Goal: Find specific page/section: Find specific page/section

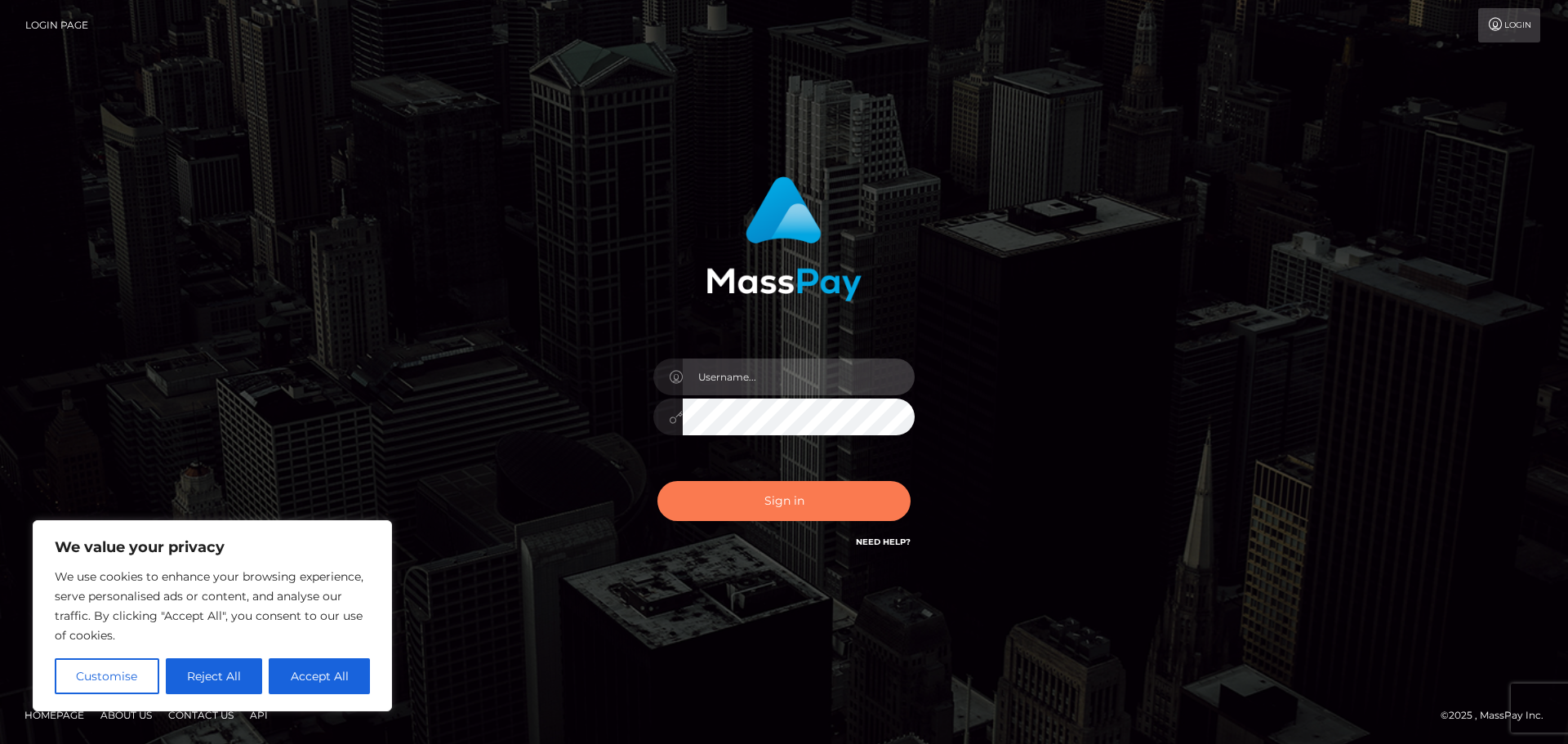
type input "hello.feetfinder"
click at [801, 506] on button "Sign in" at bounding box center [784, 500] width 253 height 40
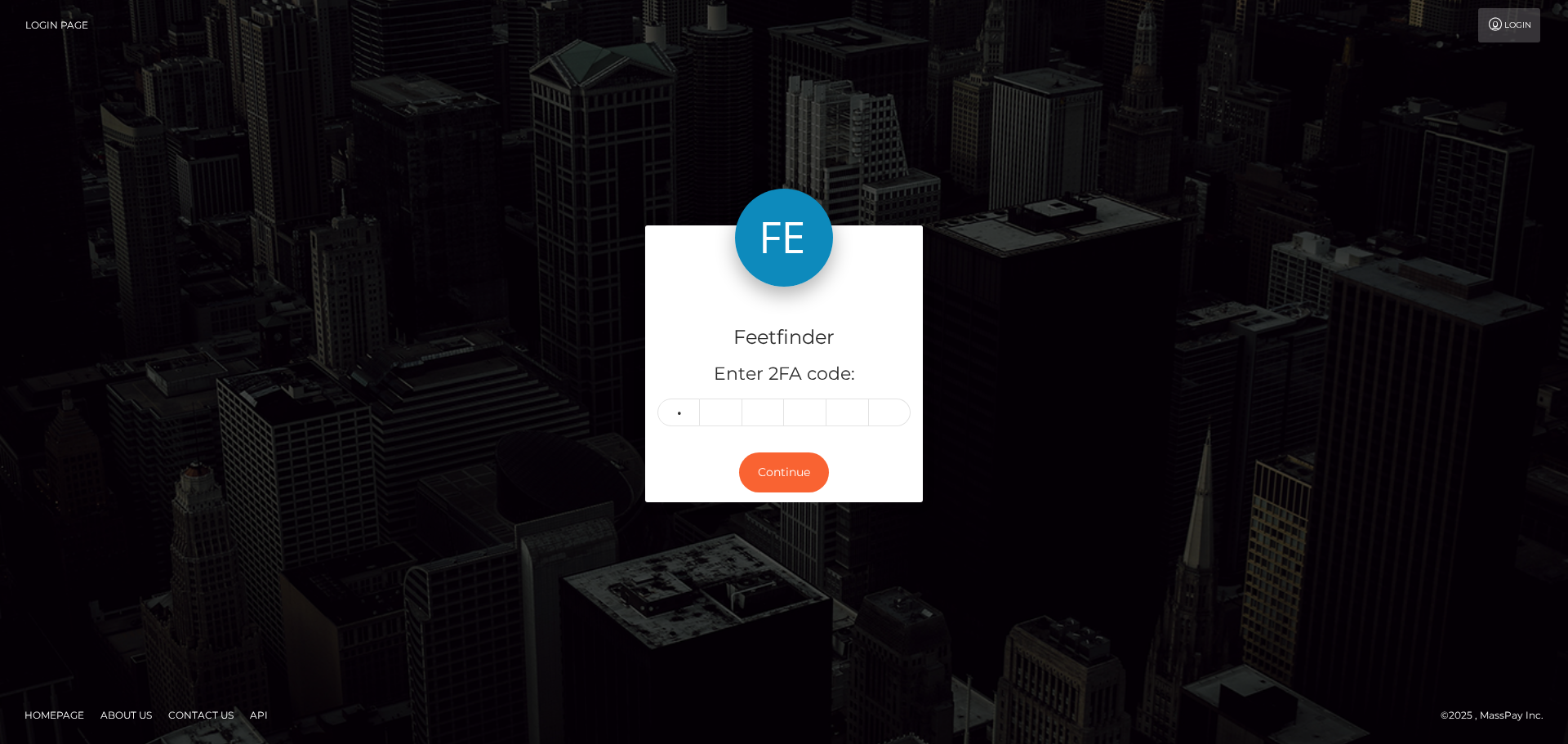
type input "1"
type input "2"
type input "8"
type input "9"
type input "8"
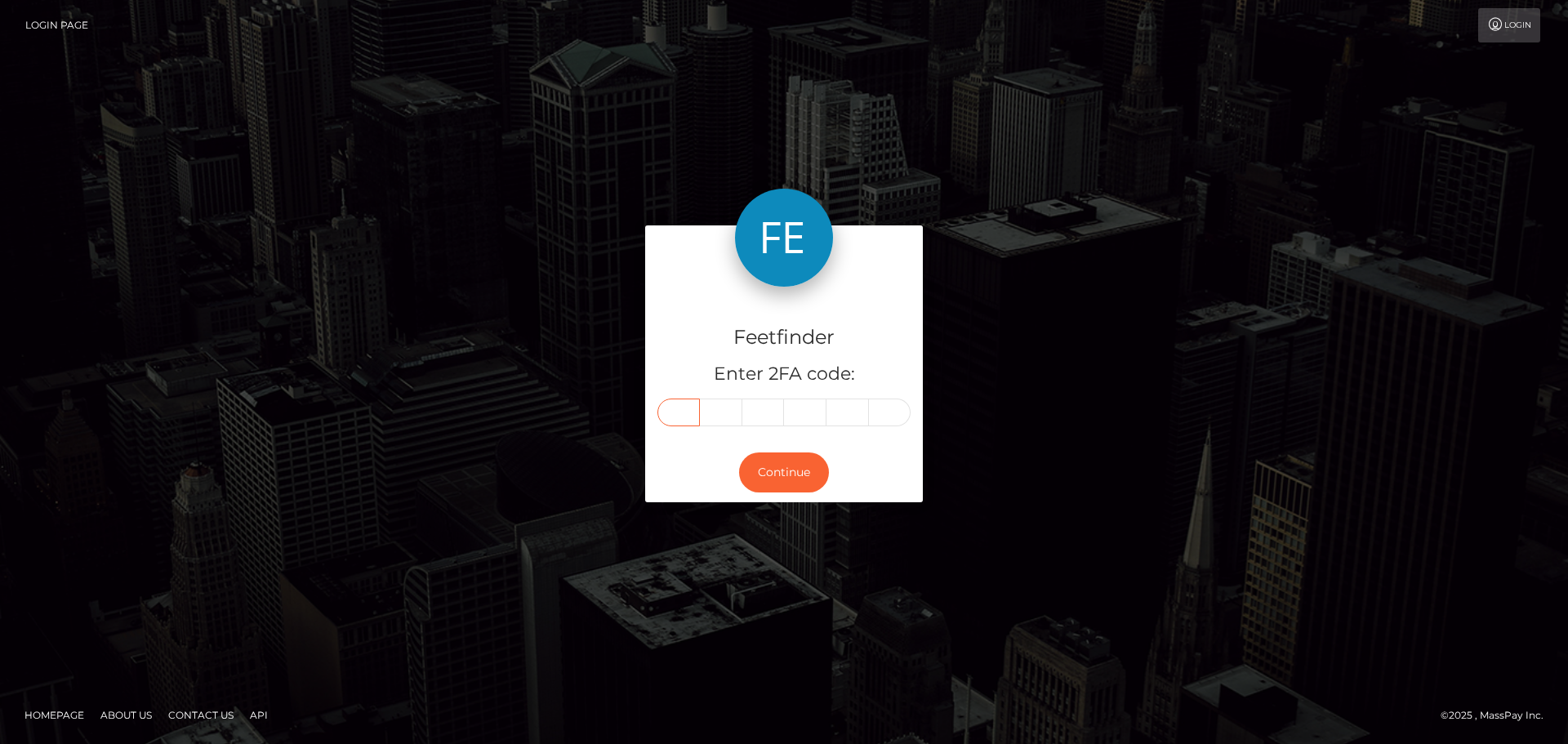
type input "1"
type input "2"
type input "8"
type input "7"
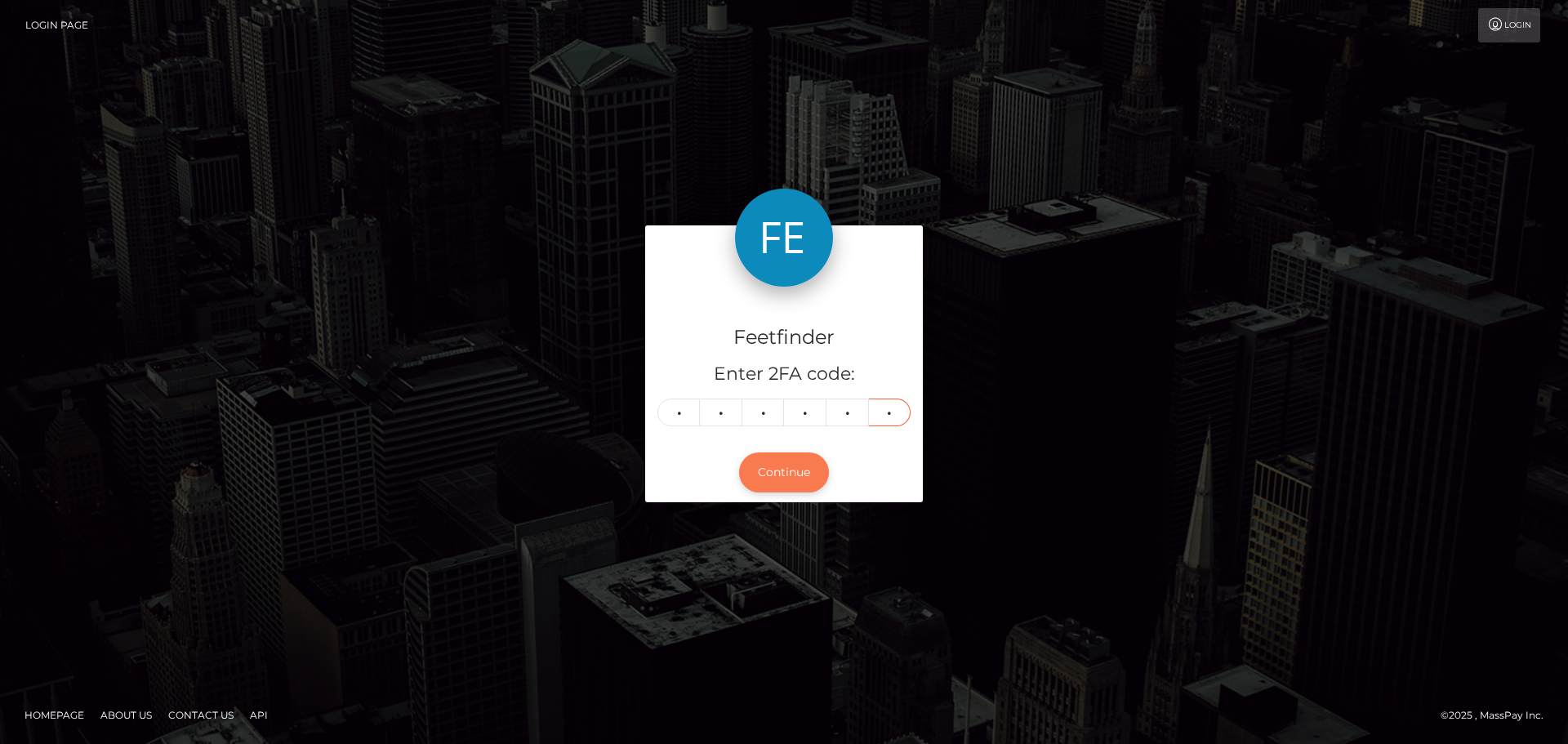
type input "0"
click at [777, 486] on button "Continue" at bounding box center [784, 471] width 90 height 40
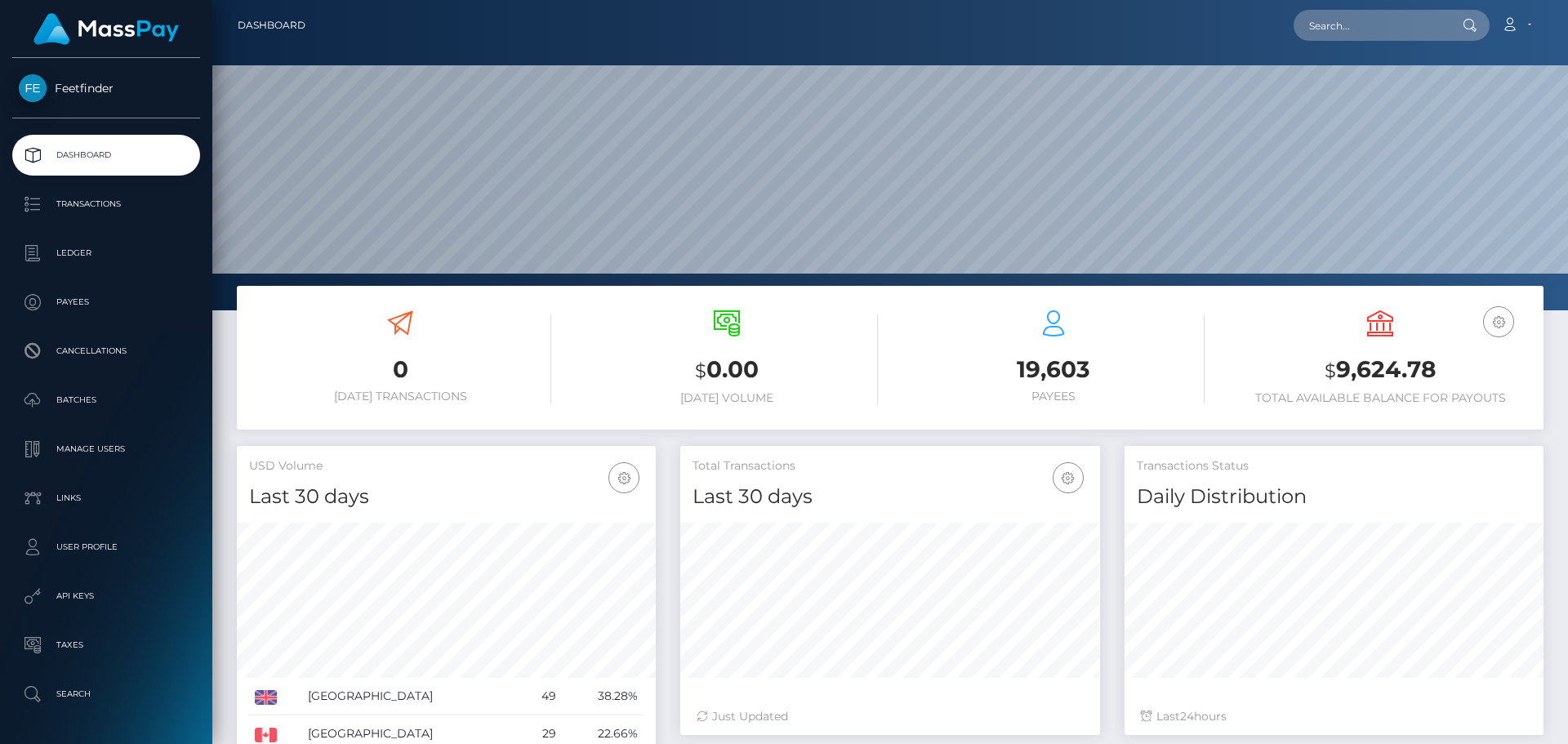
scroll to position [290, 419]
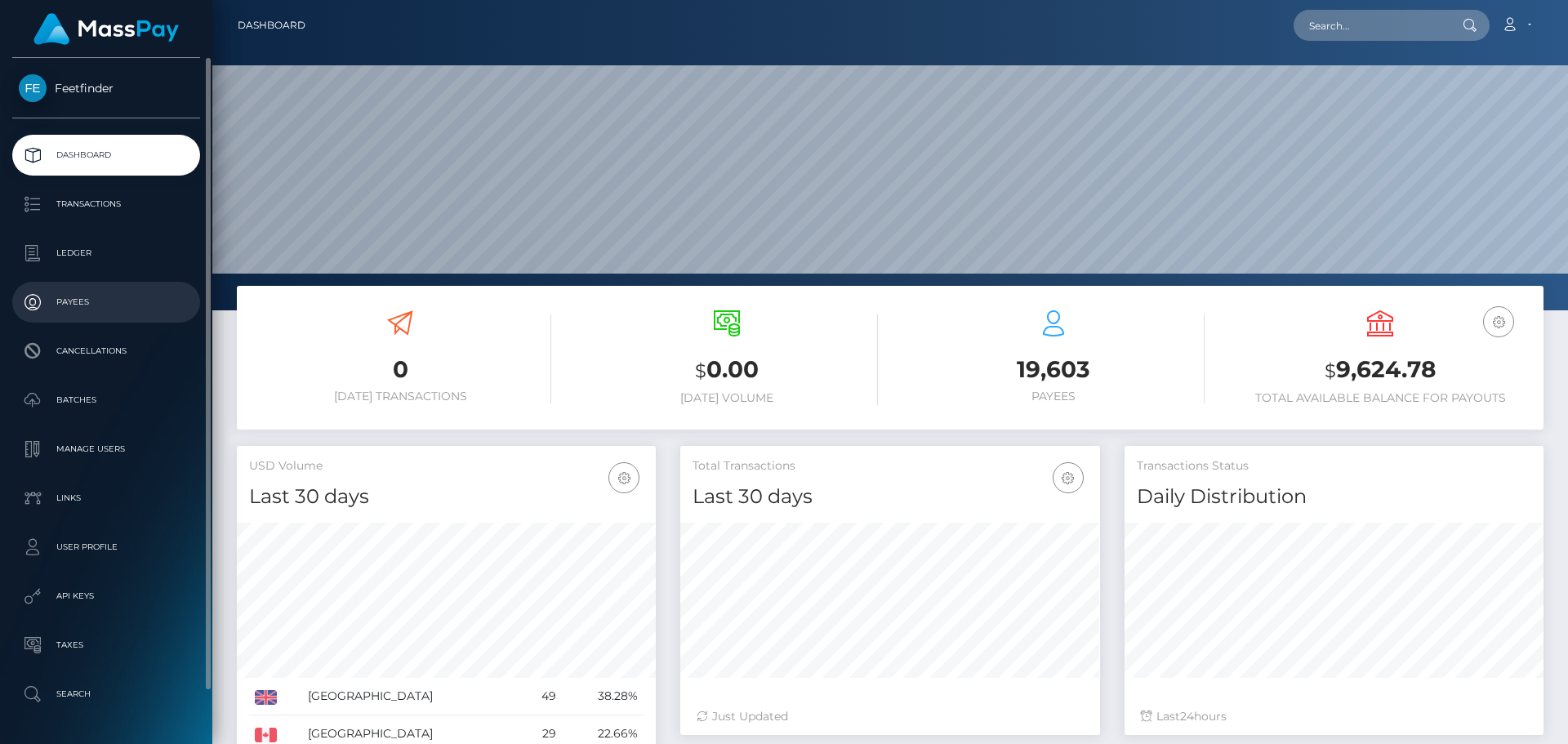
click at [62, 314] on p "Payees" at bounding box center [106, 303] width 175 height 25
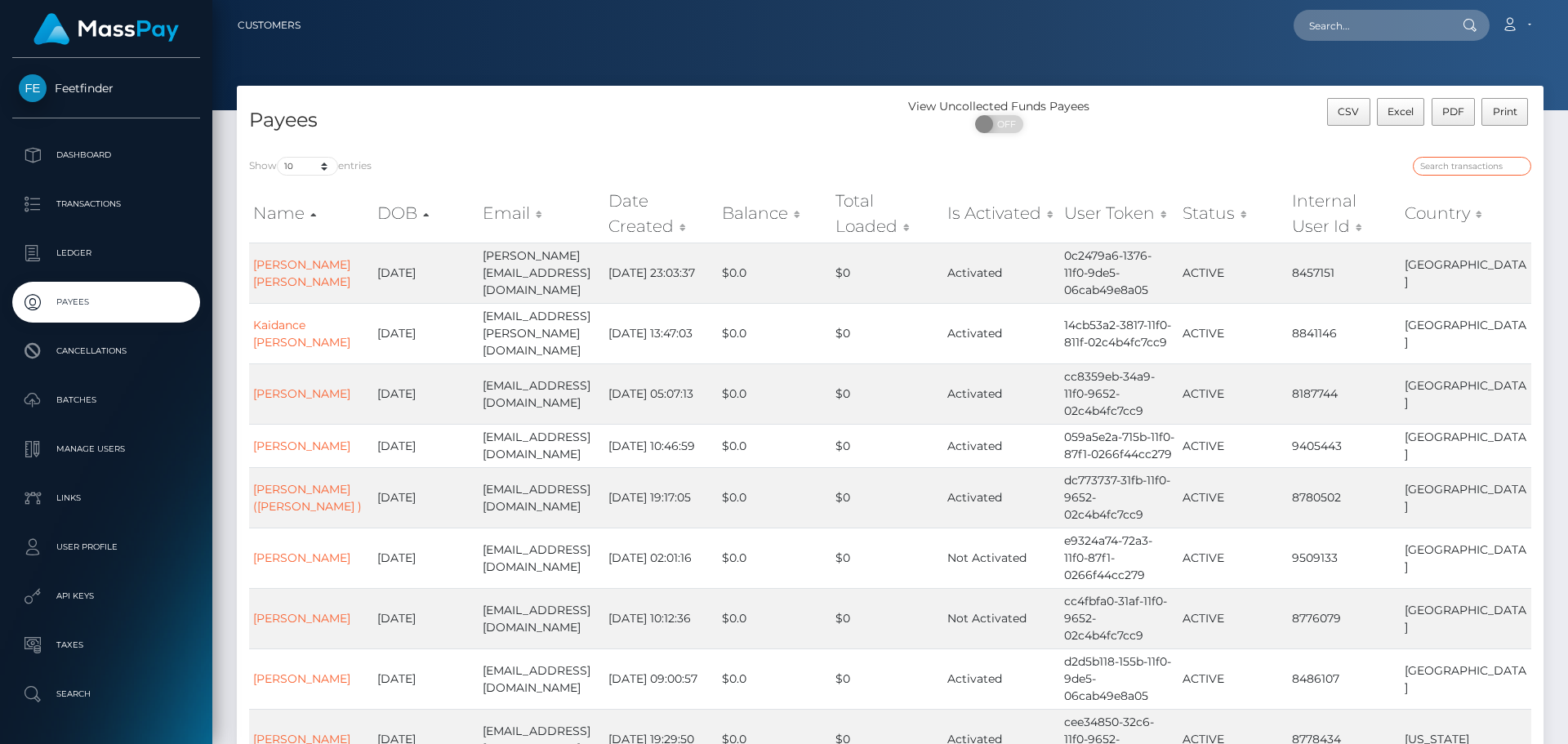
click at [1452, 171] on input "search" at bounding box center [1471, 165] width 119 height 18
paste input "_26f7e774-61c5-11f0-b1fb-02a8c2768cb9"
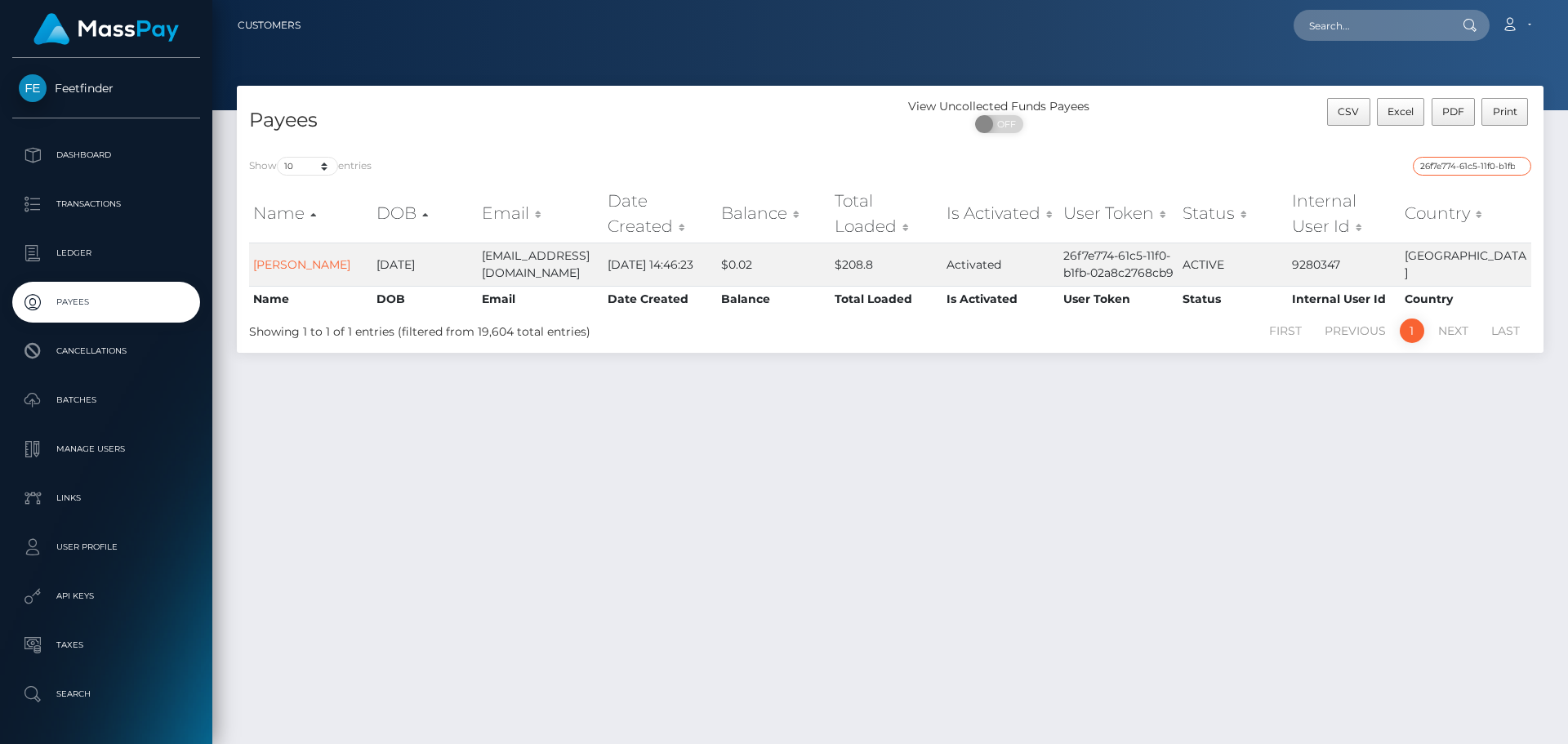
type input "26f7e774-61c5-11f0-b1fb-02a8c2768cb9"
drag, startPoint x: 1518, startPoint y: 164, endPoint x: 1509, endPoint y: 165, distance: 9.1
click at [1517, 164] on input "26f7e774-61c5-11f0-b1fb-02a8c2768cb9" at bounding box center [1471, 165] width 119 height 18
click at [1508, 165] on input "search" at bounding box center [1471, 165] width 119 height 18
paste input "01a233d0-4ec5-11f0-bf09-062f66d36555"
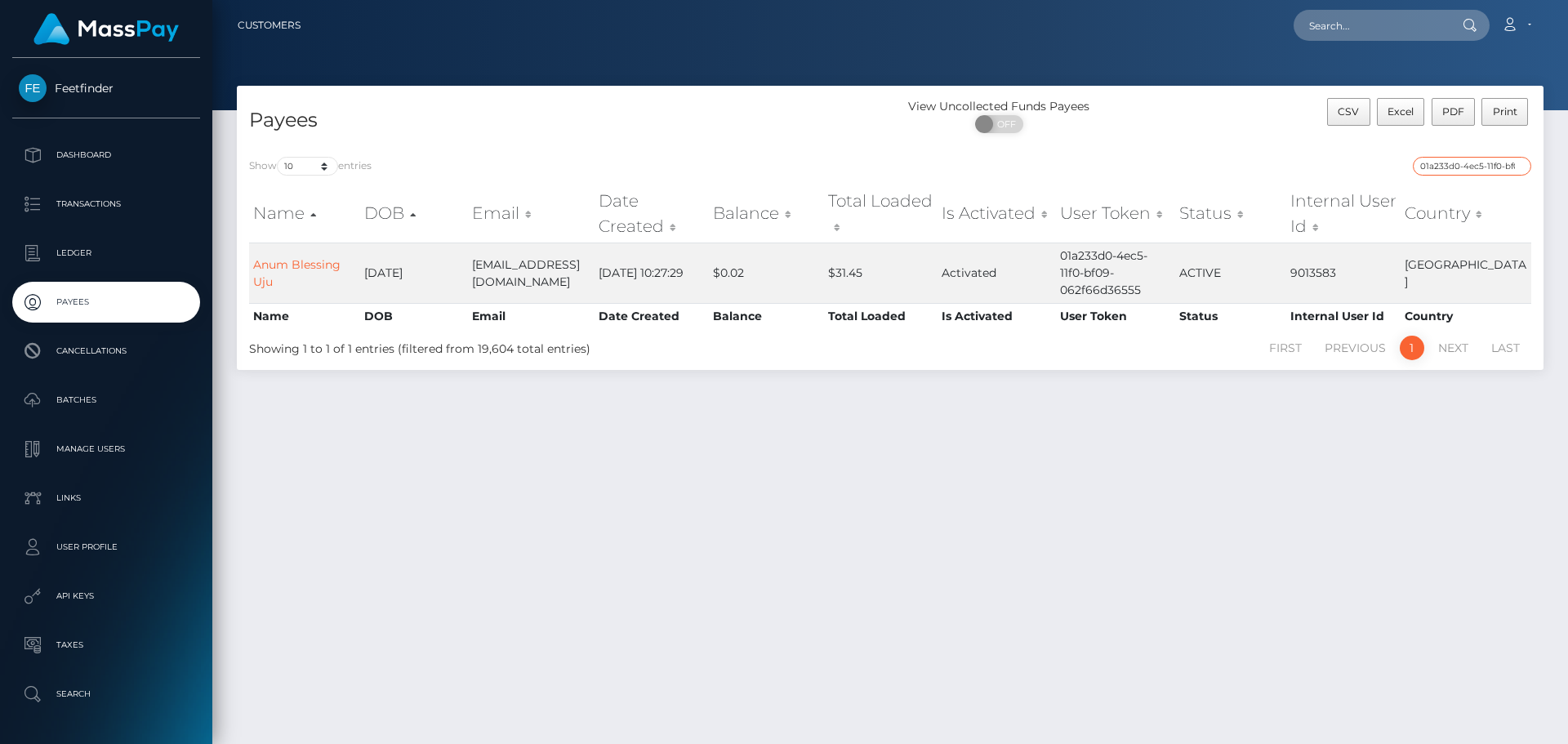
type input "01a233d0-4ec5-11f0-bf09-062f66d36555"
click at [1516, 164] on input "01a233d0-4ec5-11f0-bf09-062f66d36555" at bounding box center [1471, 165] width 119 height 18
click at [1502, 166] on input "search" at bounding box center [1471, 165] width 119 height 18
paste input "edef72d6-4f63-11f0-bf09-062f66d36555"
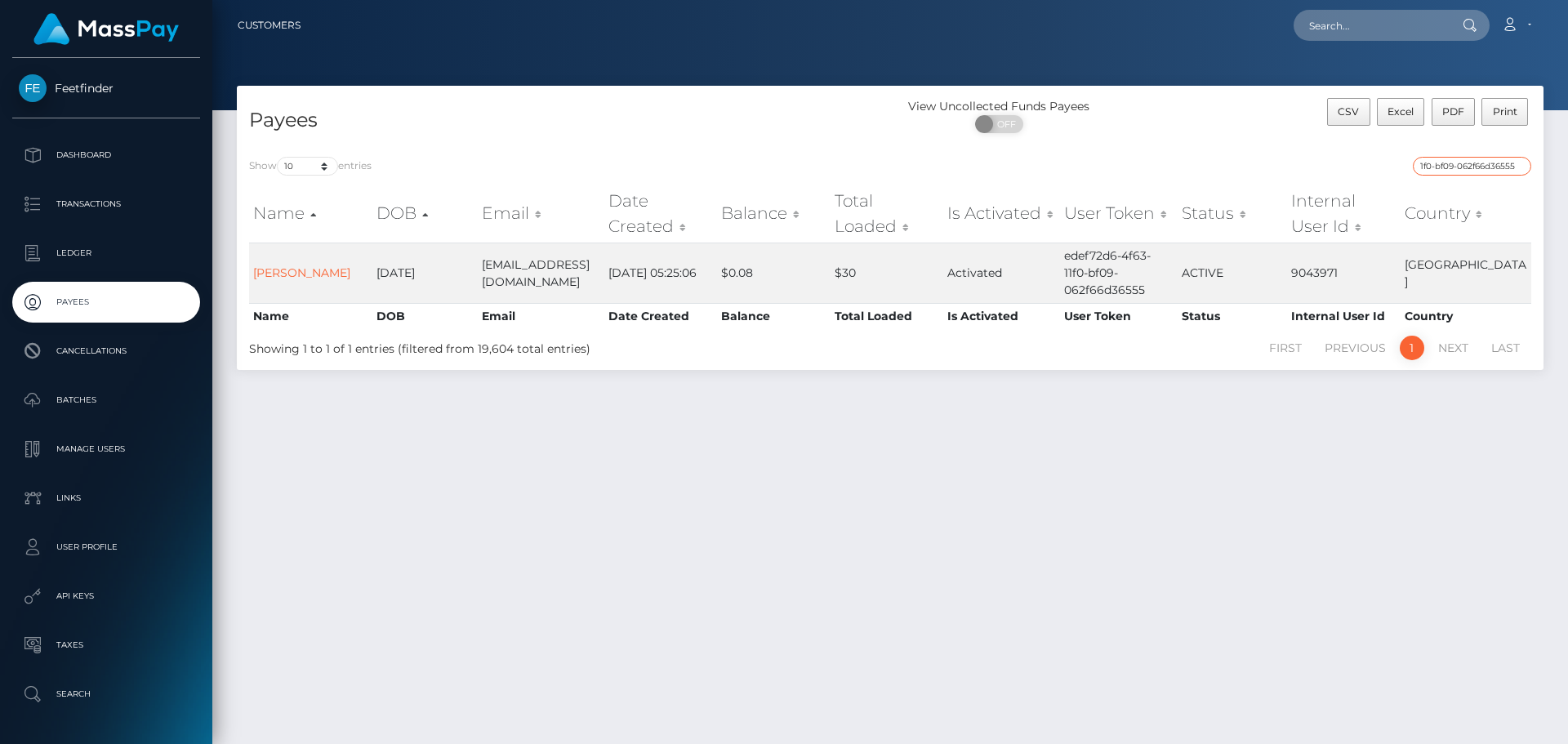
type input "edef72d6-4f63-11f0-bf09-062f66d36555"
drag, startPoint x: 1518, startPoint y: 165, endPoint x: 1496, endPoint y: 163, distance: 22.1
click at [1515, 165] on input "edef72d6-4f63-11f0-bf09-062f66d36555" at bounding box center [1471, 165] width 119 height 18
click at [1496, 163] on input "search" at bounding box center [1471, 165] width 119 height 18
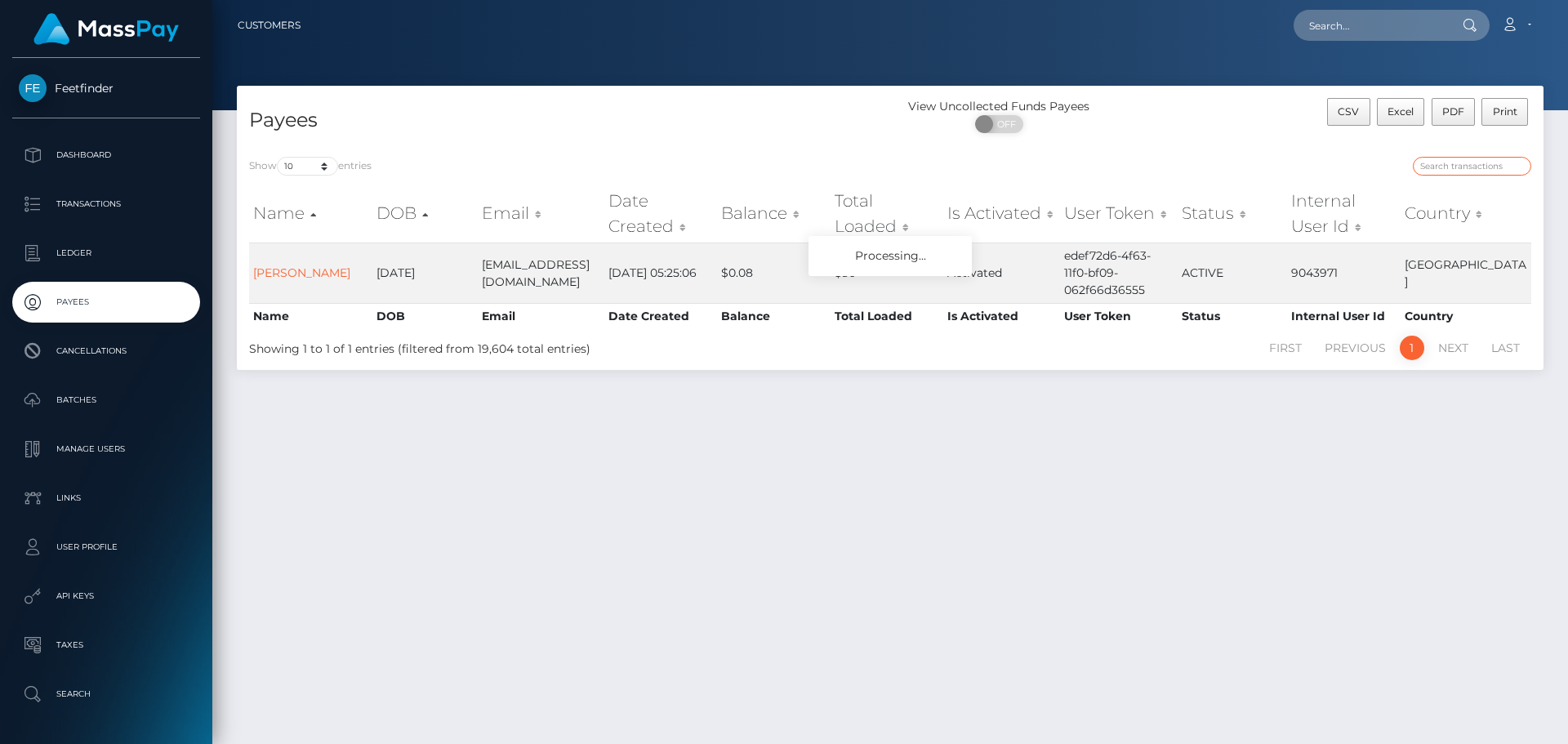
paste input "7fb85550-6869-11f0-a026-06178c1a380f"
type input "7fb85550-6869-11f0-a026-06178c1a380f"
drag, startPoint x: 1520, startPoint y: 164, endPoint x: 1510, endPoint y: 164, distance: 10.0
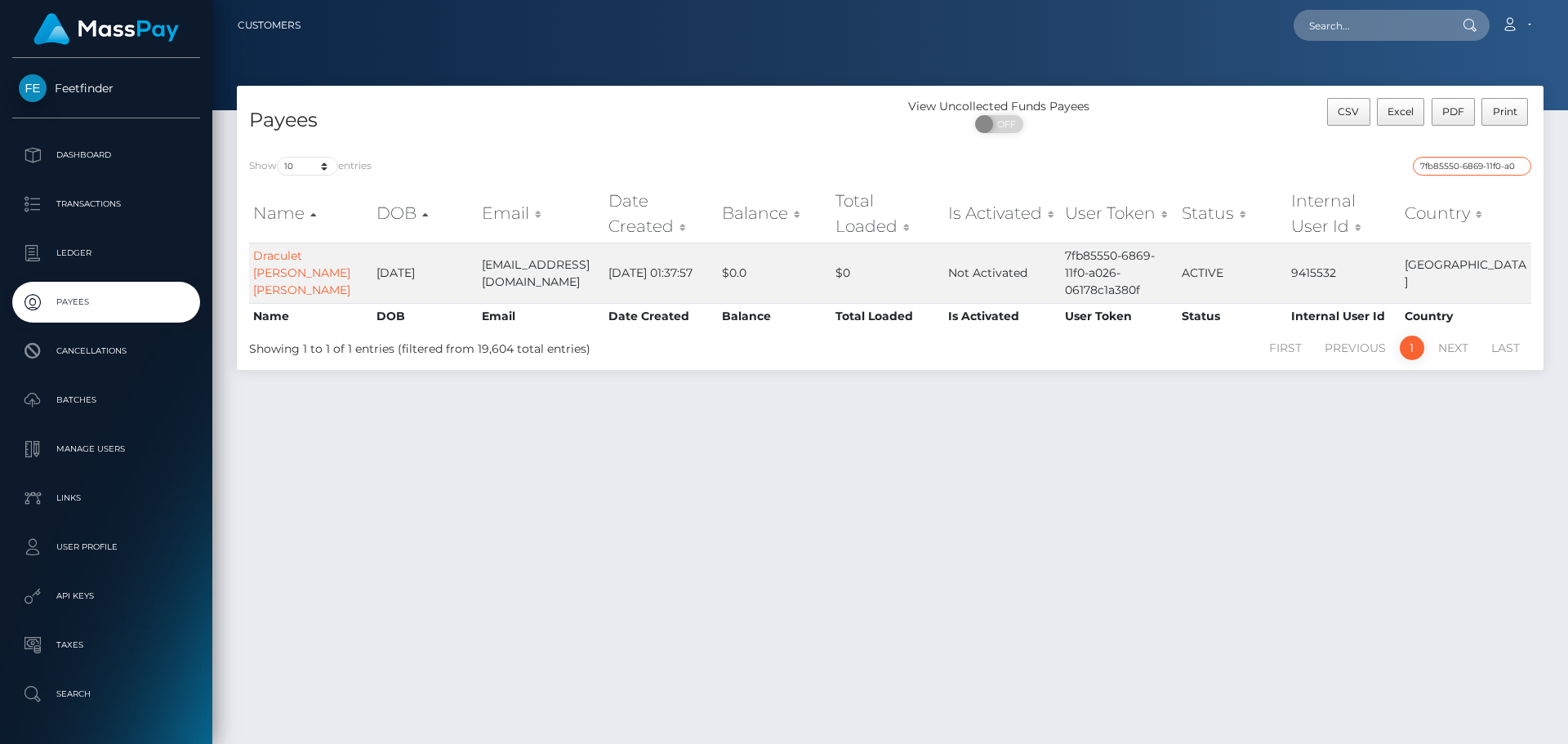
click at [1518, 164] on input "7fb85550-6869-11f0-a026-06178c1a380f" at bounding box center [1471, 165] width 119 height 18
click at [1509, 163] on input "search" at bounding box center [1471, 165] width 119 height 18
paste input "6dbf8439-1c88-11f0-8906-06cab49e8a05"
type input "6dbf8439-1c88-11f0-8906-06cab49e8a05"
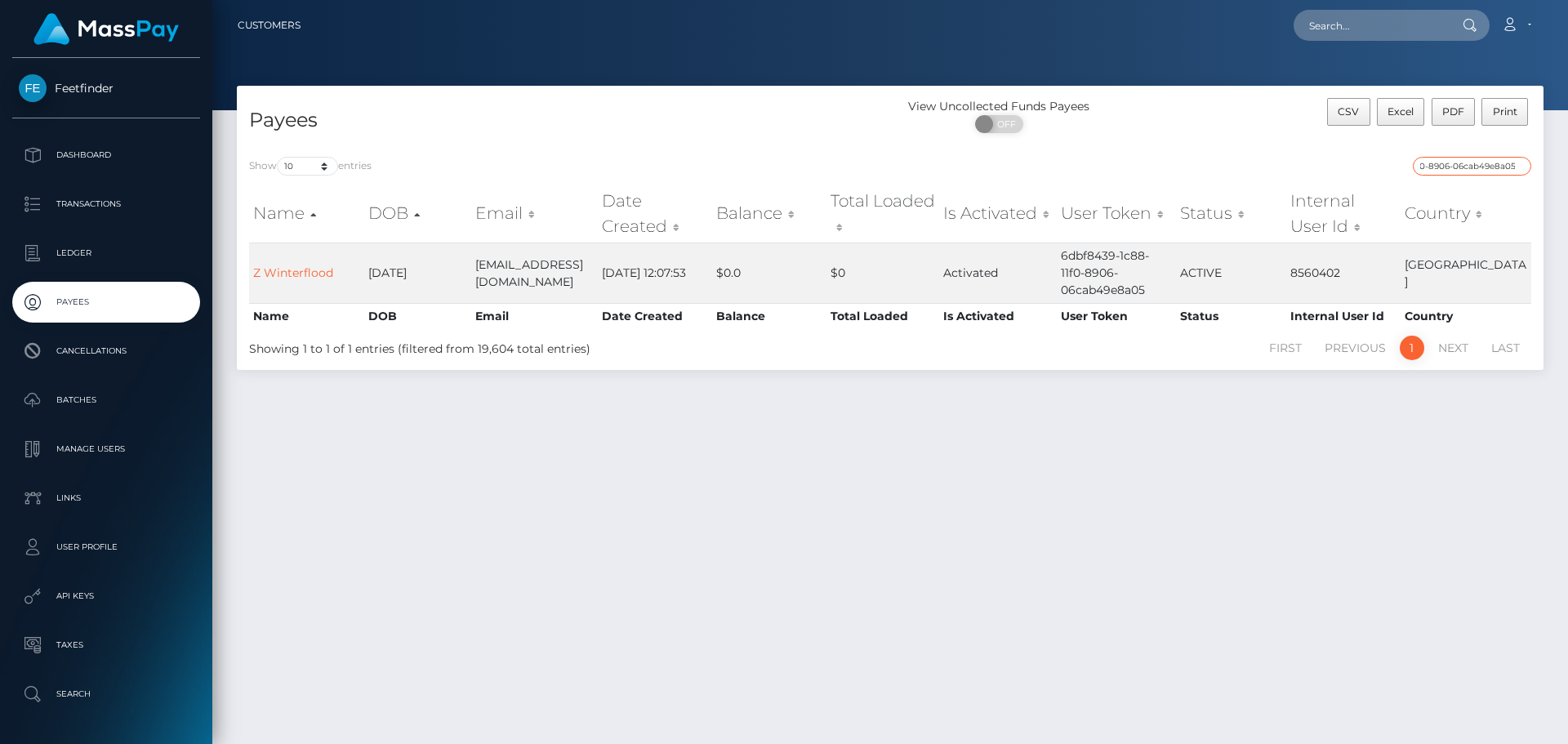
scroll to position [0, 0]
drag, startPoint x: 1521, startPoint y: 165, endPoint x: 1498, endPoint y: 160, distance: 23.5
click at [1521, 165] on input "6dbf8439-1c88-11f0-8906-06cab49e8a05" at bounding box center [1471, 165] width 119 height 18
click at [1522, 165] on input "6dbf8439-1c88-11f0-8906-06cab49e8a05" at bounding box center [1471, 165] width 119 height 18
click at [1515, 164] on input "6dbf8439-1c88-11f0-8906-06cab49e8a05" at bounding box center [1471, 165] width 119 height 18
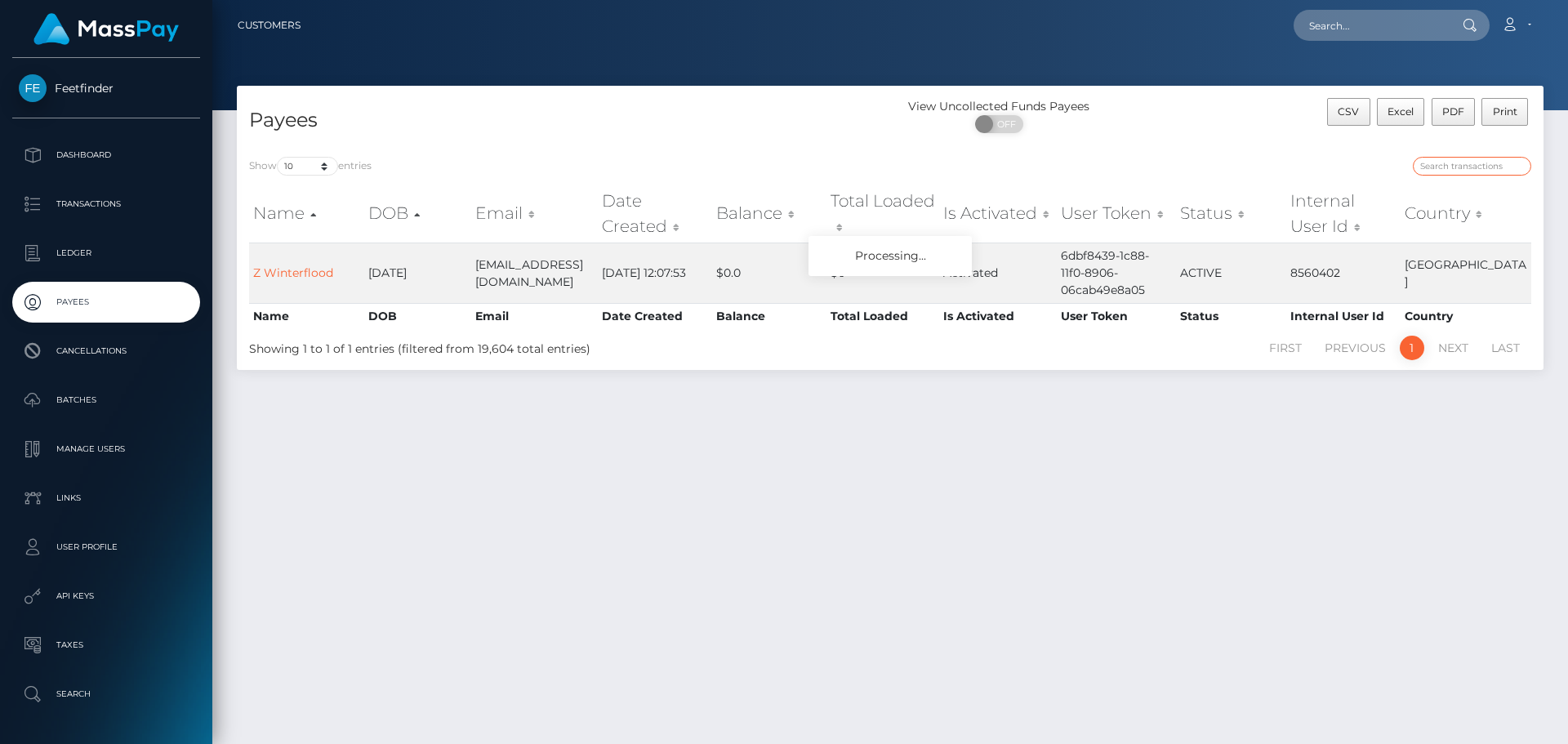
click at [1499, 163] on input "search" at bounding box center [1471, 165] width 119 height 18
paste input "700da7f5-71aa-11f0-87f1-0266f44cc279"
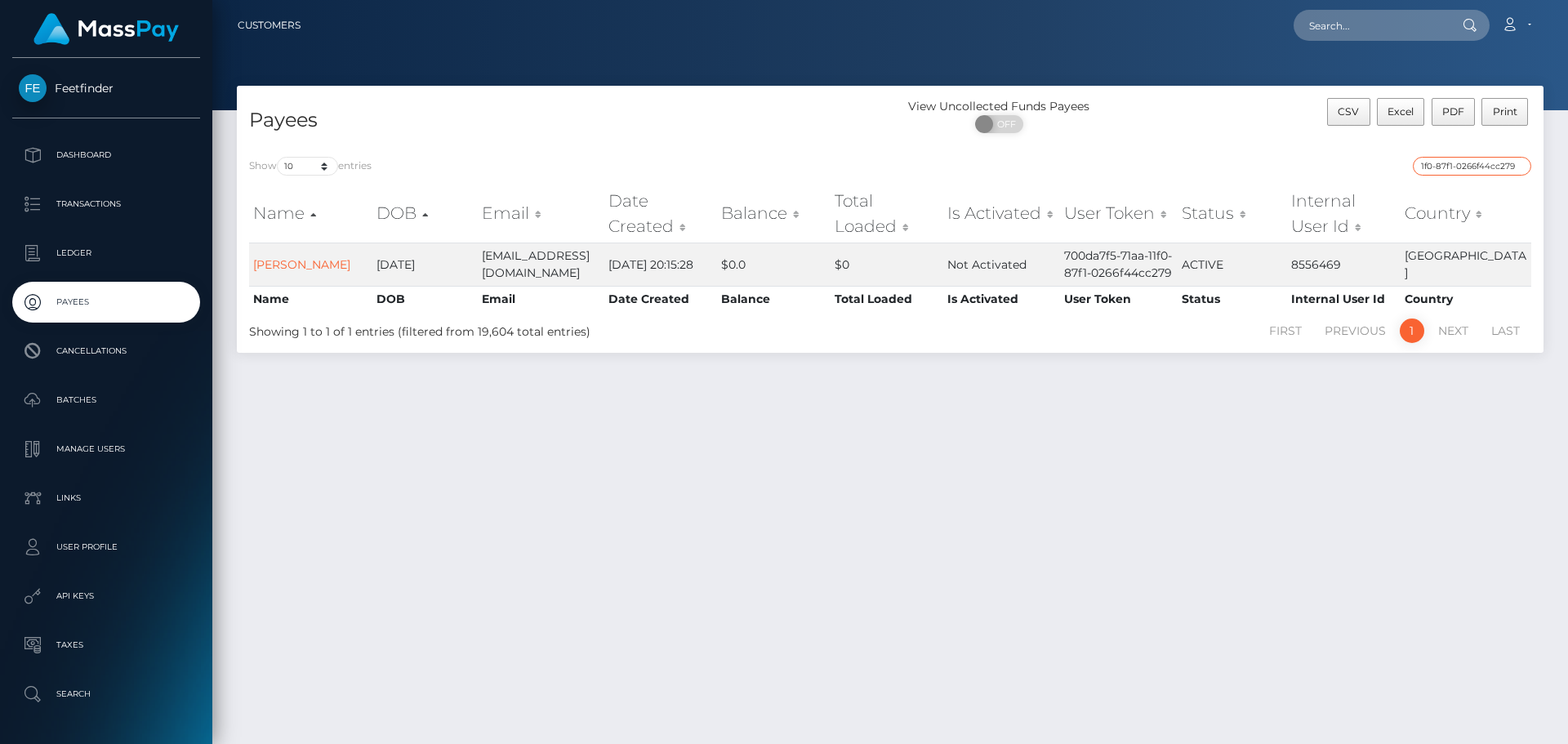
type input "700da7f5-71aa-11f0-87f1-0266f44cc279"
drag, startPoint x: 1521, startPoint y: 163, endPoint x: 1506, endPoint y: 164, distance: 15.0
click at [1519, 163] on input "700da7f5-71aa-11f0-87f1-0266f44cc279" at bounding box center [1471, 165] width 119 height 18
click at [1505, 164] on input "search" at bounding box center [1471, 165] width 119 height 18
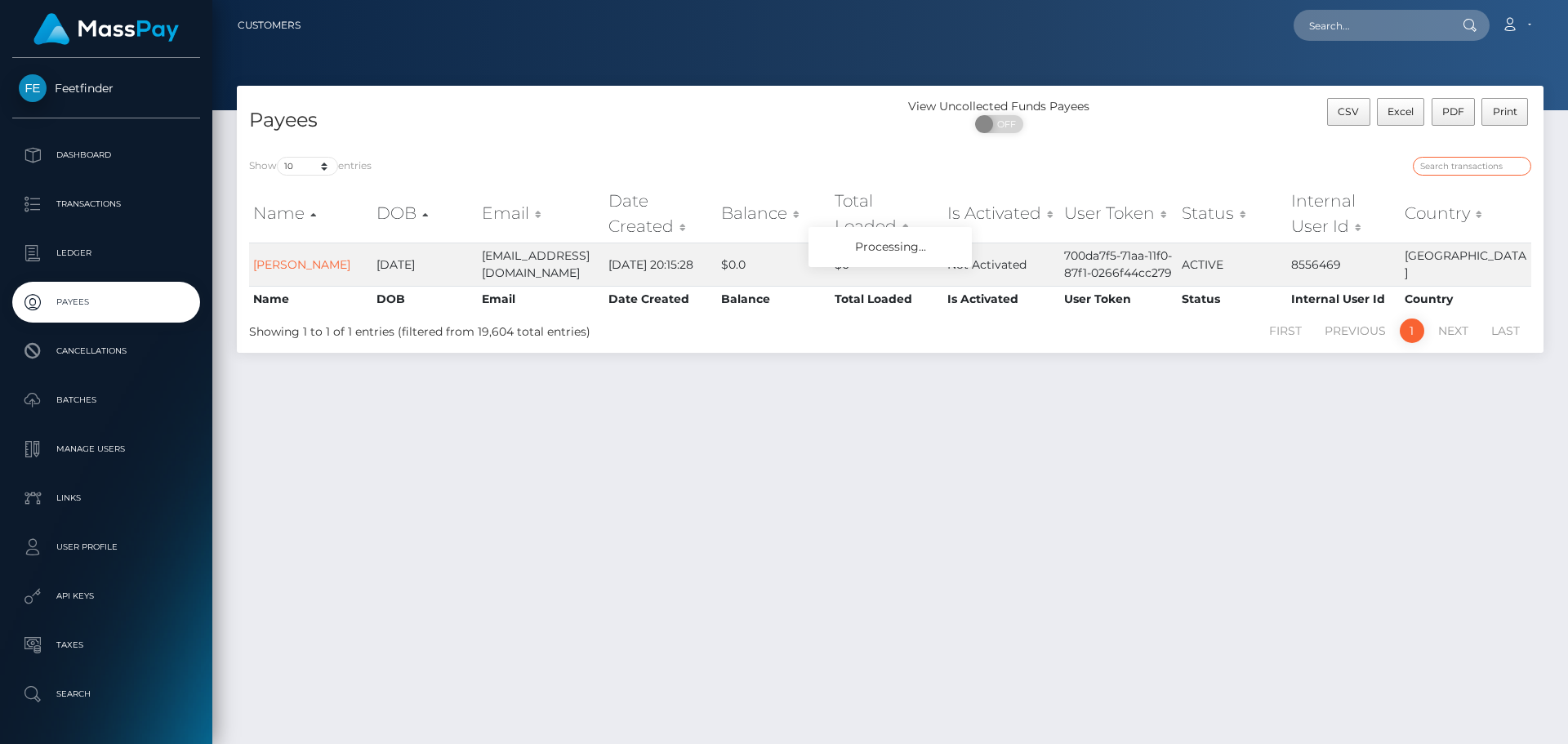
paste input "5894fe83-7434-11f0-87f1-0266f44cc279"
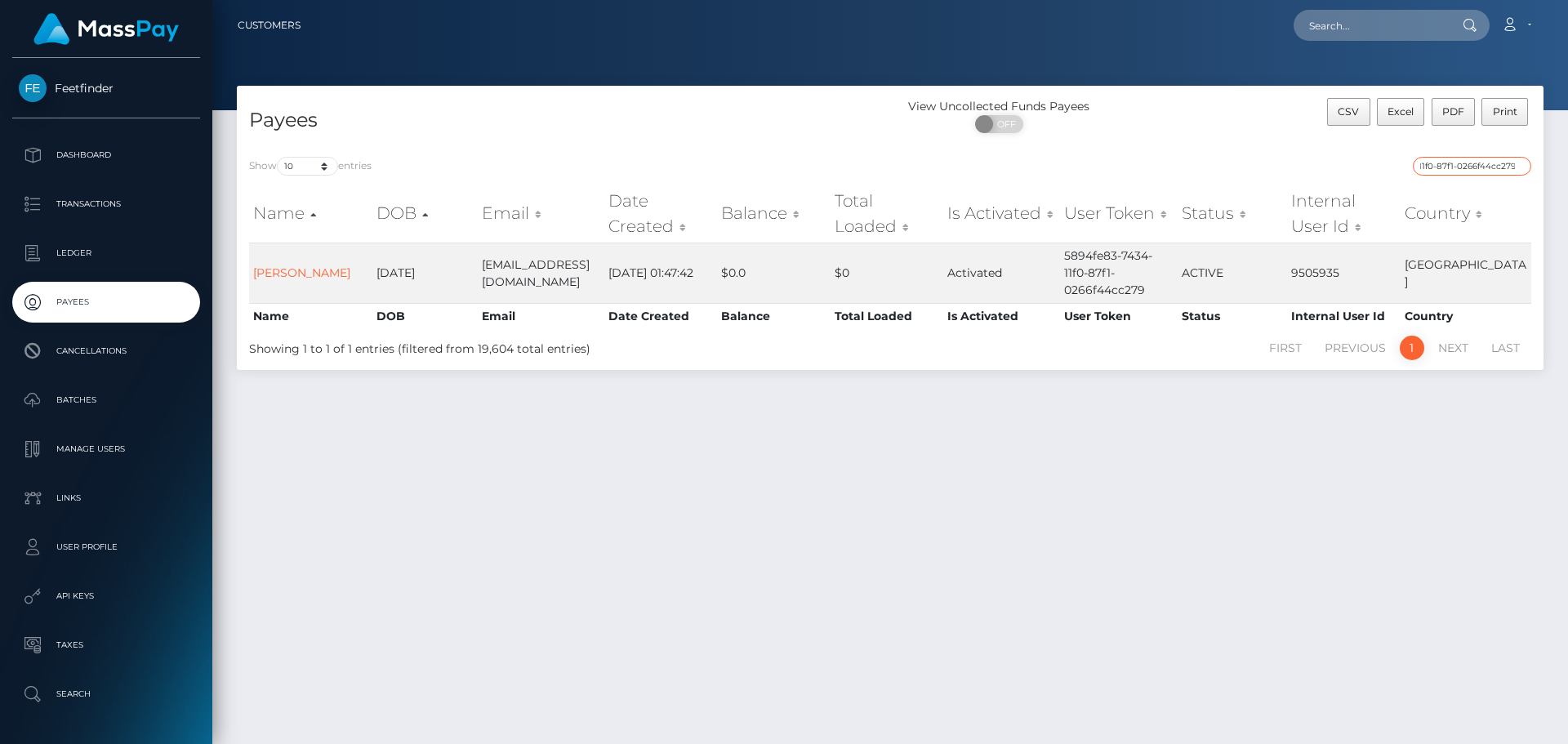
type input "5894fe83-7434-11f0-87f1-0266f44cc279"
click at [1519, 166] on input "5894fe83-7434-11f0-87f1-0266f44cc279" at bounding box center [1471, 165] width 119 height 18
click at [1488, 164] on input "search" at bounding box center [1471, 165] width 119 height 18
paste input "f96749a0-6ef1-11f0-87f1-0266f44cc279"
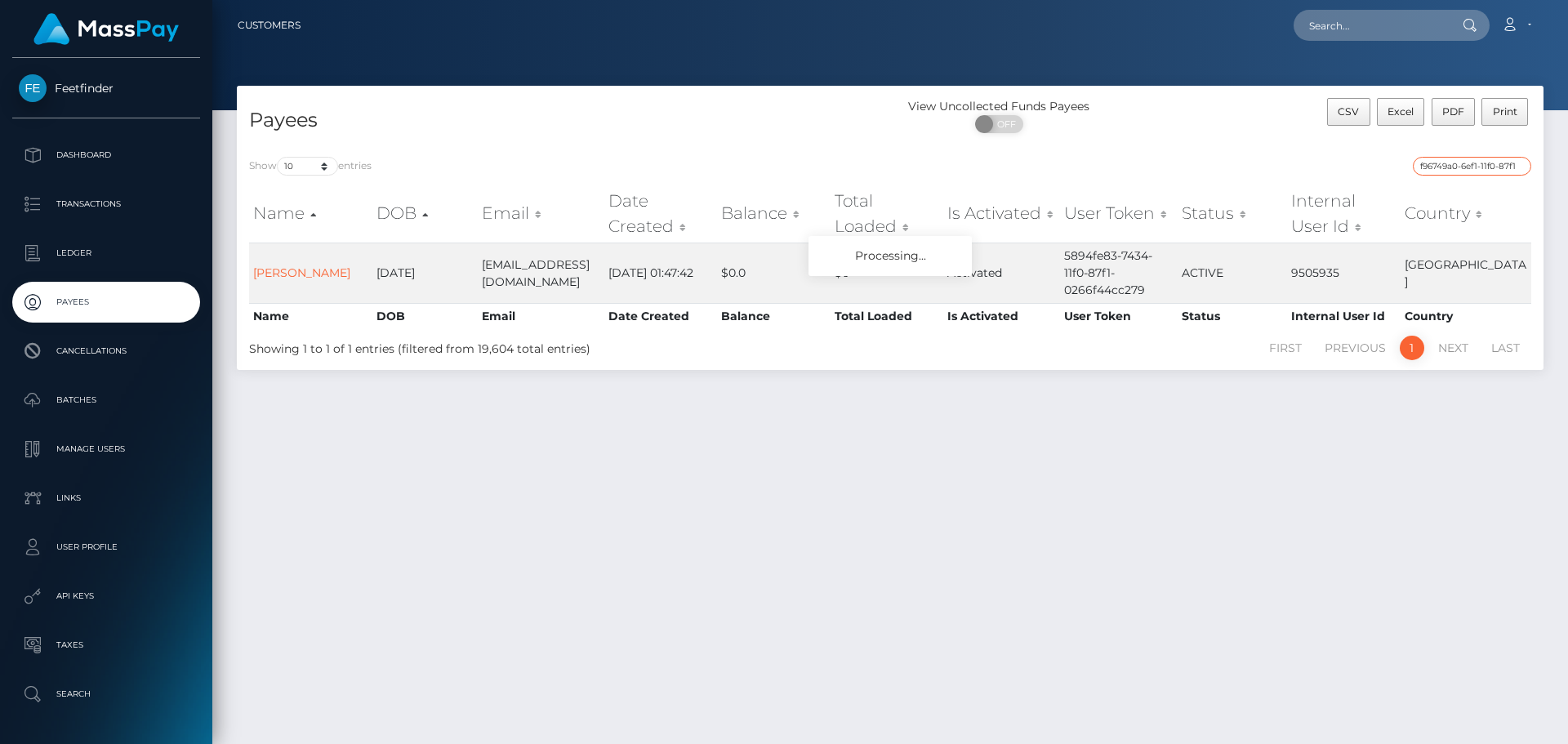
scroll to position [0, 64]
type input "f96749a0-6ef1-11f0-87f1-0266f44cc279"
click at [1515, 163] on input "f96749a0-6ef1-11f0-87f1-0266f44cc279" at bounding box center [1471, 165] width 119 height 18
paste input "a109162a-721d-11f0-87f1-0266f44cc279"
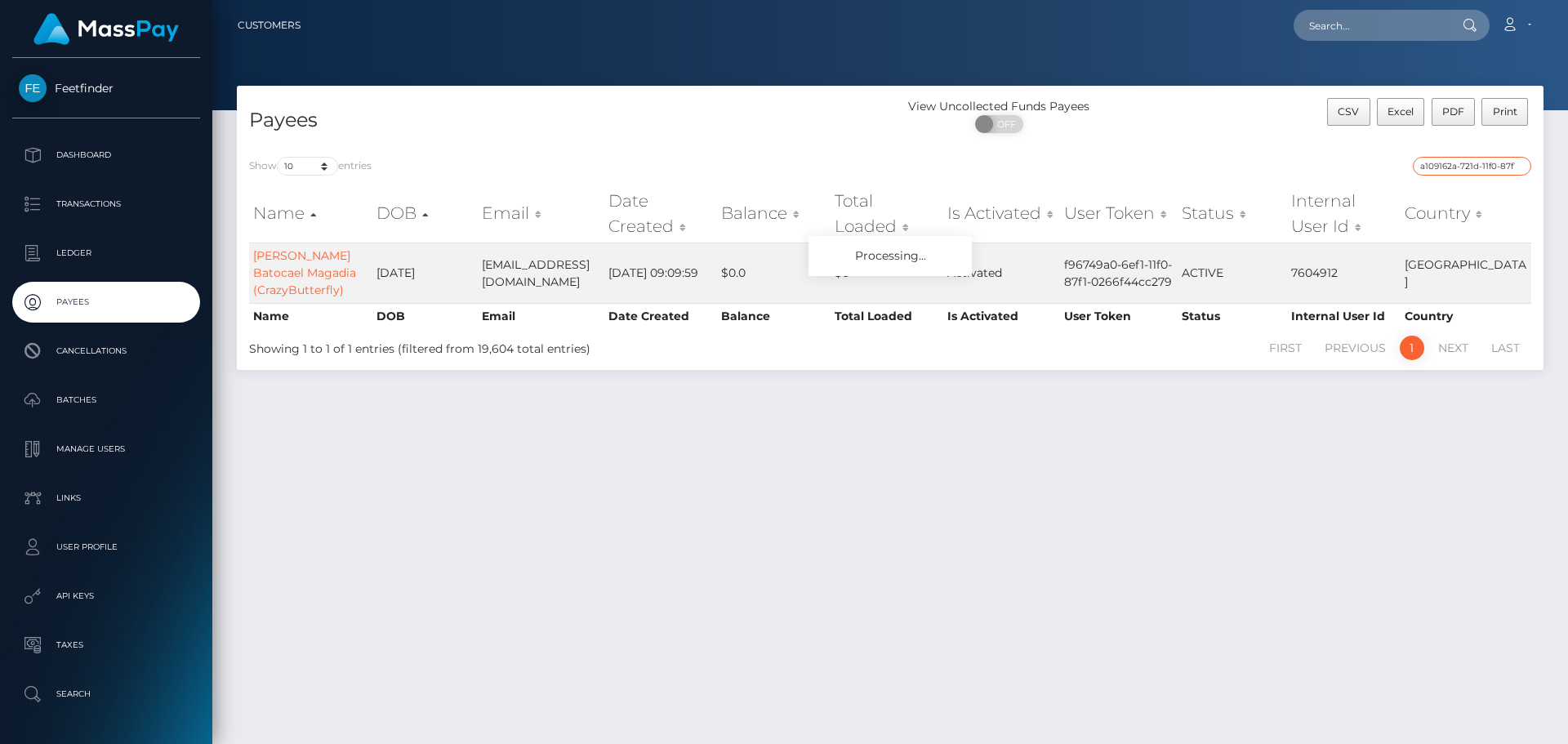
scroll to position [0, 63]
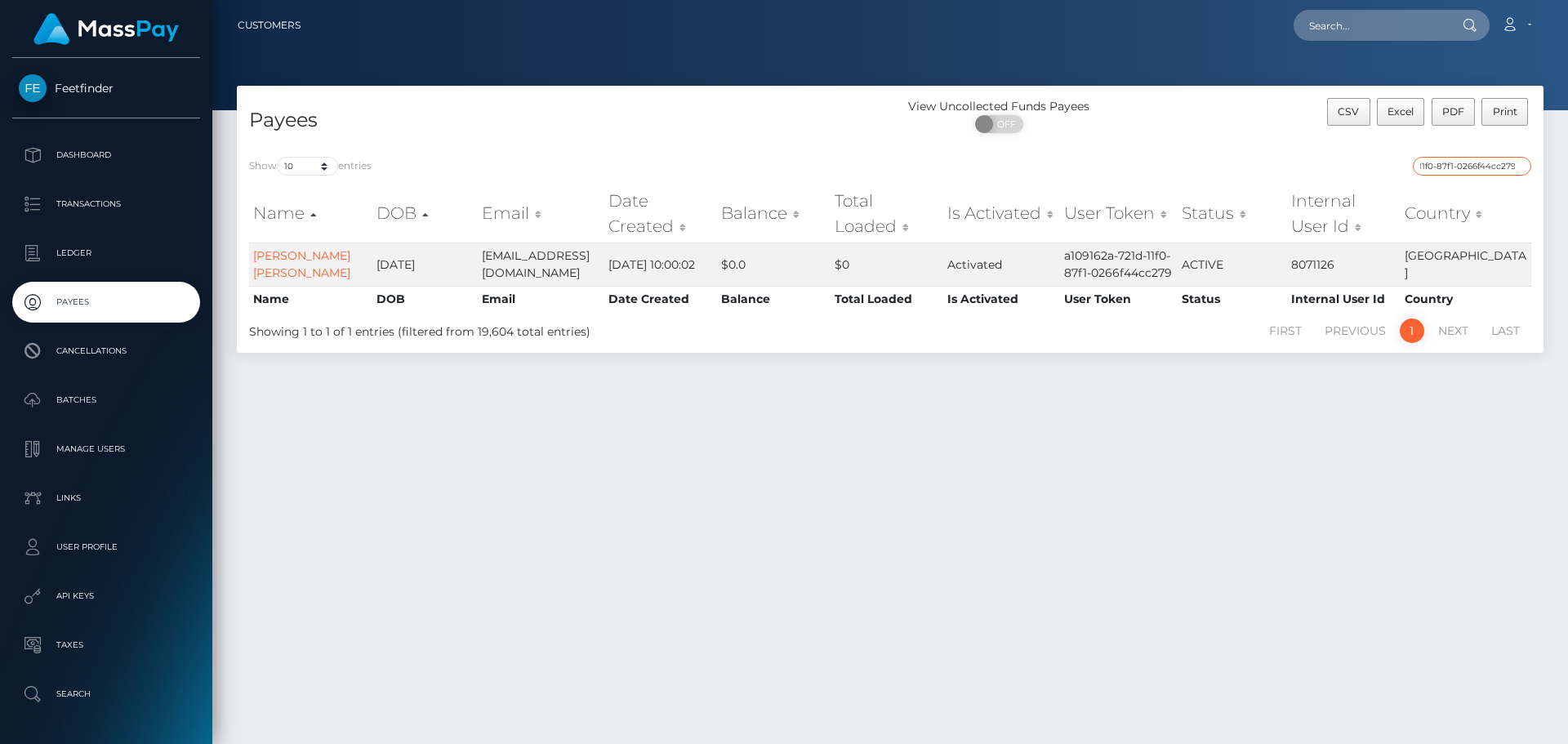
type input "a109162a-721d-11f0-87f1-0266f44cc279"
click at [1517, 167] on input "a109162a-721d-11f0-87f1-0266f44cc279" at bounding box center [1471, 165] width 119 height 18
click at [1517, 167] on input "search" at bounding box center [1471, 165] width 119 height 18
paste input "479735b2-39ba-11f0-811f-02c4b4fc7cc9"
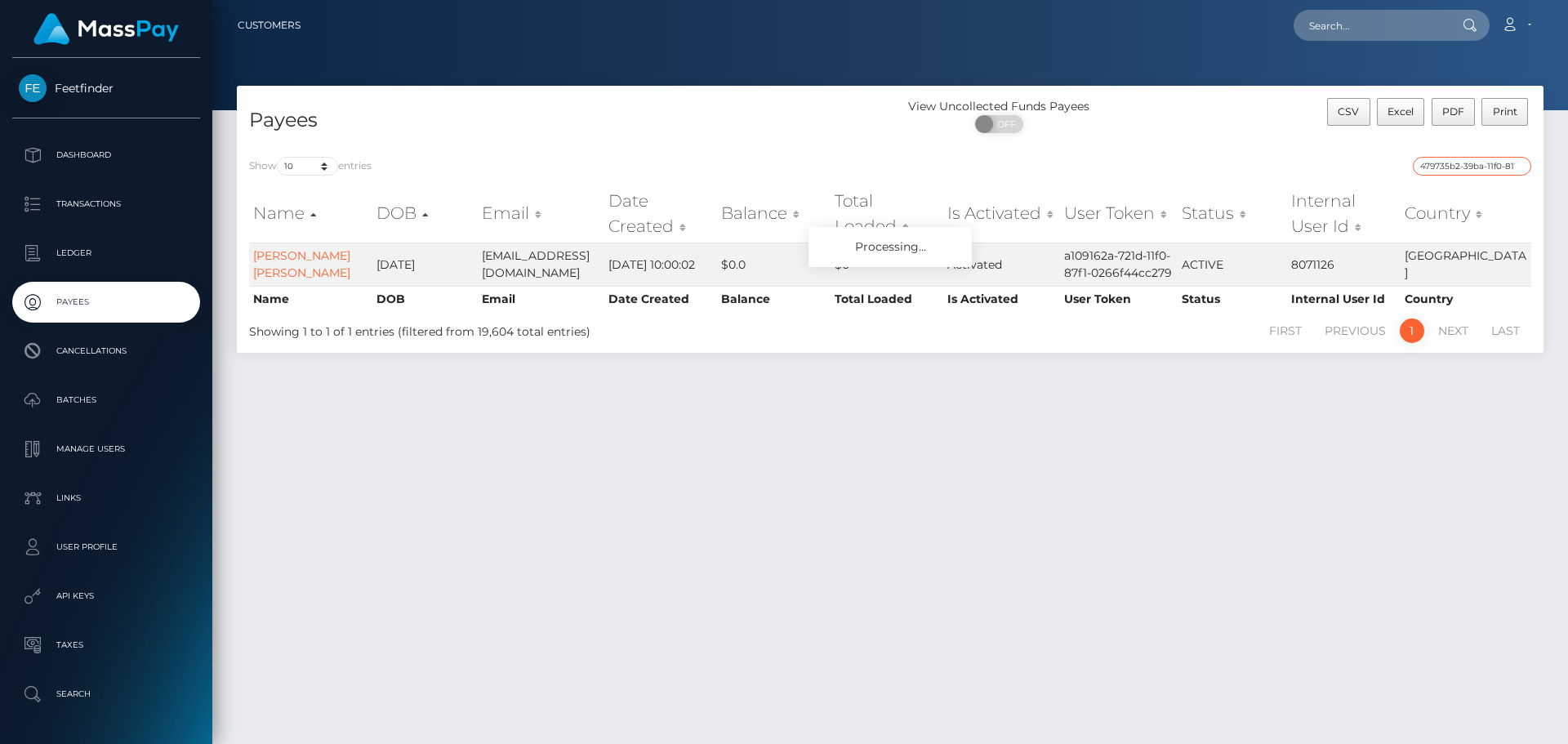
scroll to position [0, 66]
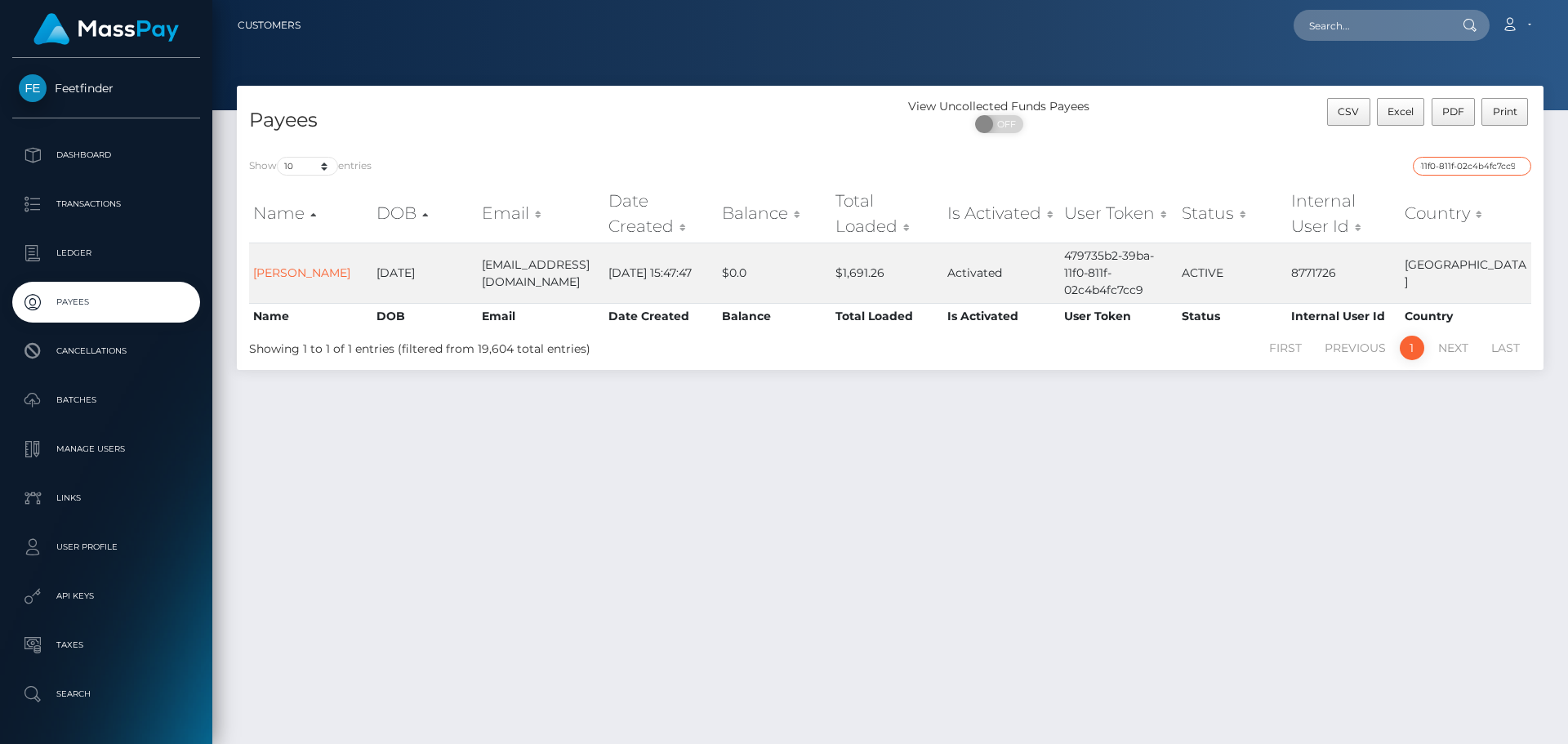
type input "479735b2-39ba-11f0-811f-02c4b4fc7cc9"
click at [1517, 166] on input "479735b2-39ba-11f0-811f-02c4b4fc7cc9" at bounding box center [1471, 165] width 119 height 18
click at [1514, 167] on input "search" at bounding box center [1471, 165] width 119 height 18
paste input "f3587ba4-7168-11f0-87f1-0266f44cc279"
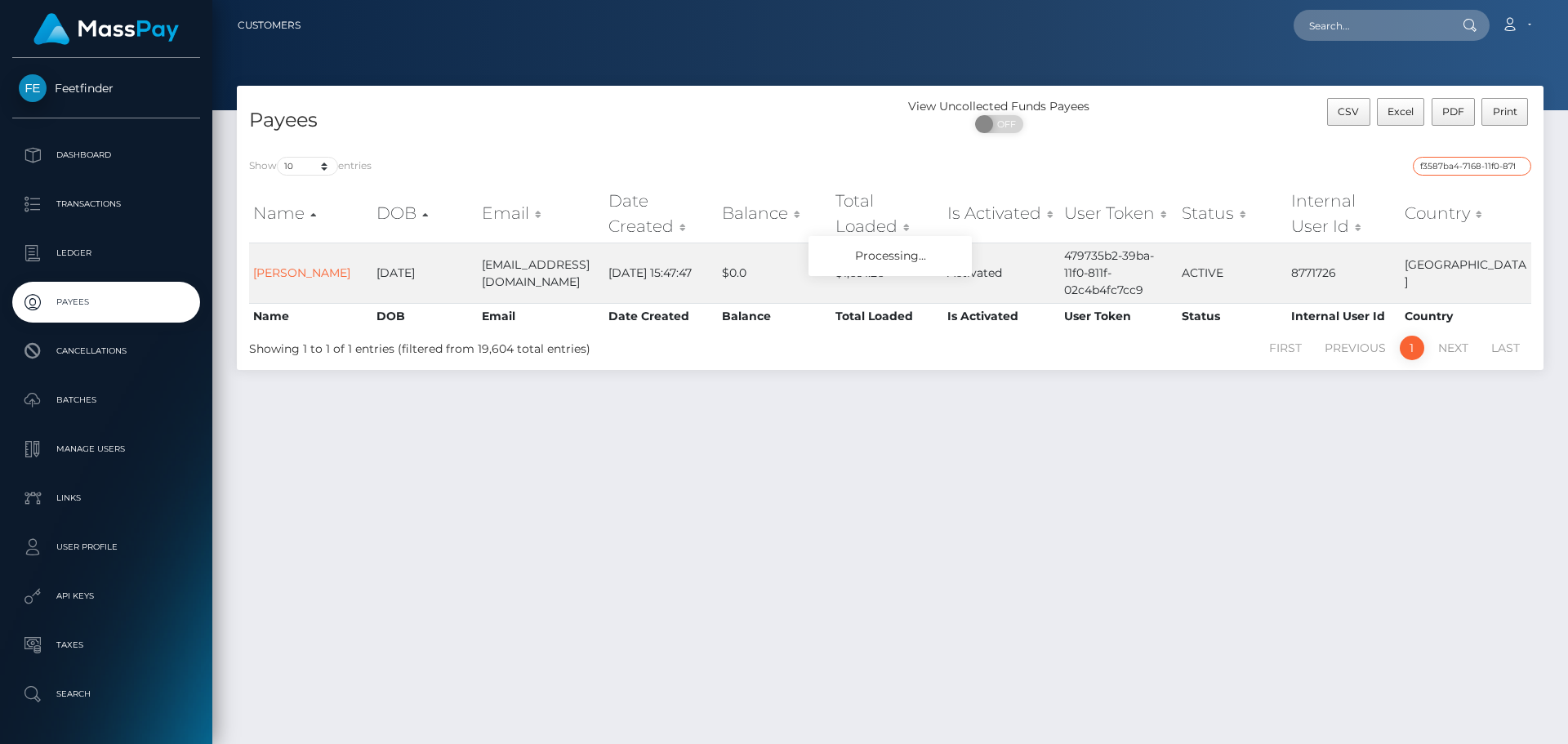
scroll to position [0, 66]
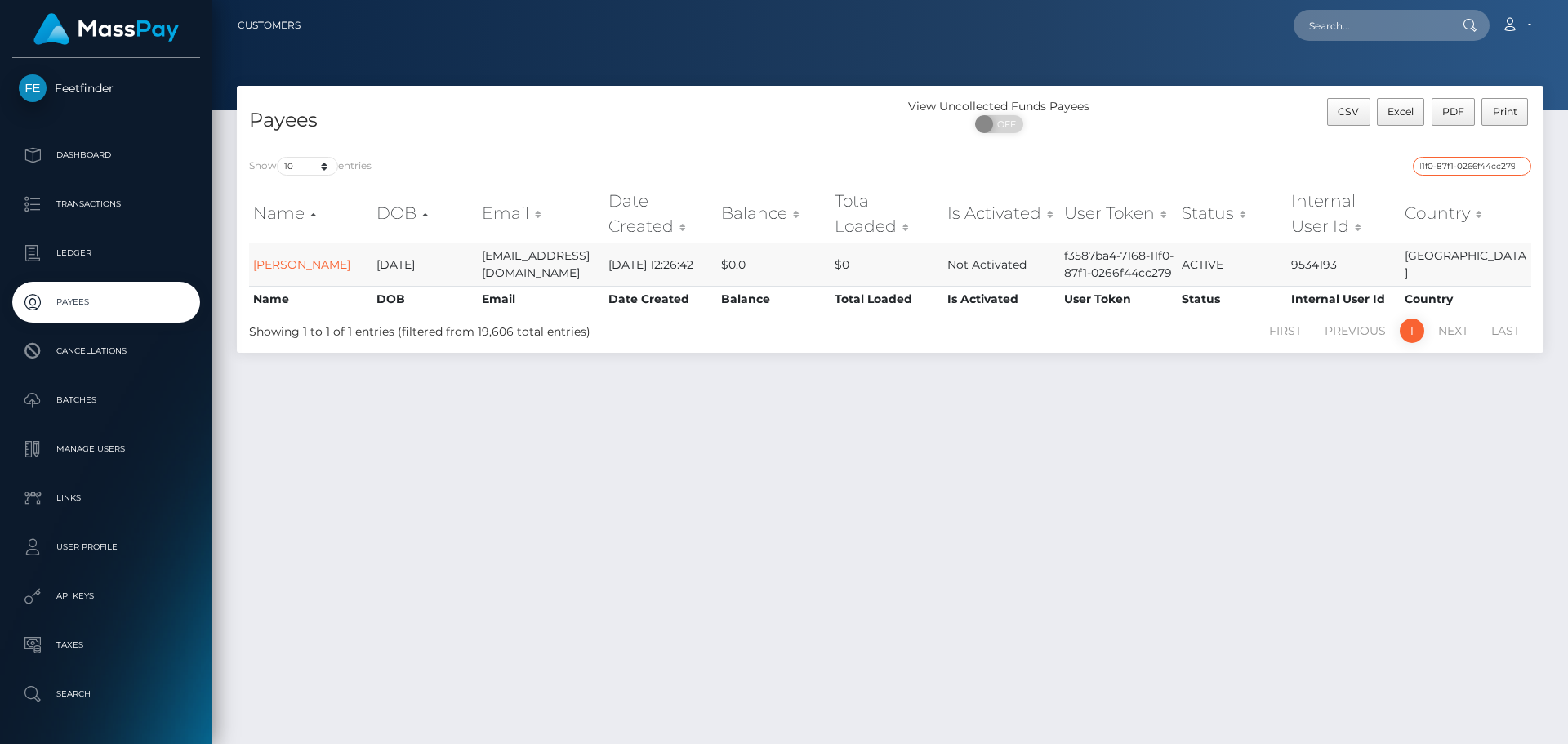
type input "f3587ba4-7168-11f0-87f1-0266f44cc279"
drag, startPoint x: 1519, startPoint y: 167, endPoint x: 1501, endPoint y: 168, distance: 18.0
click at [1517, 168] on input "f3587ba4-7168-11f0-87f1-0266f44cc279" at bounding box center [1471, 165] width 119 height 18
click at [1501, 167] on input "search" at bounding box center [1471, 165] width 119 height 18
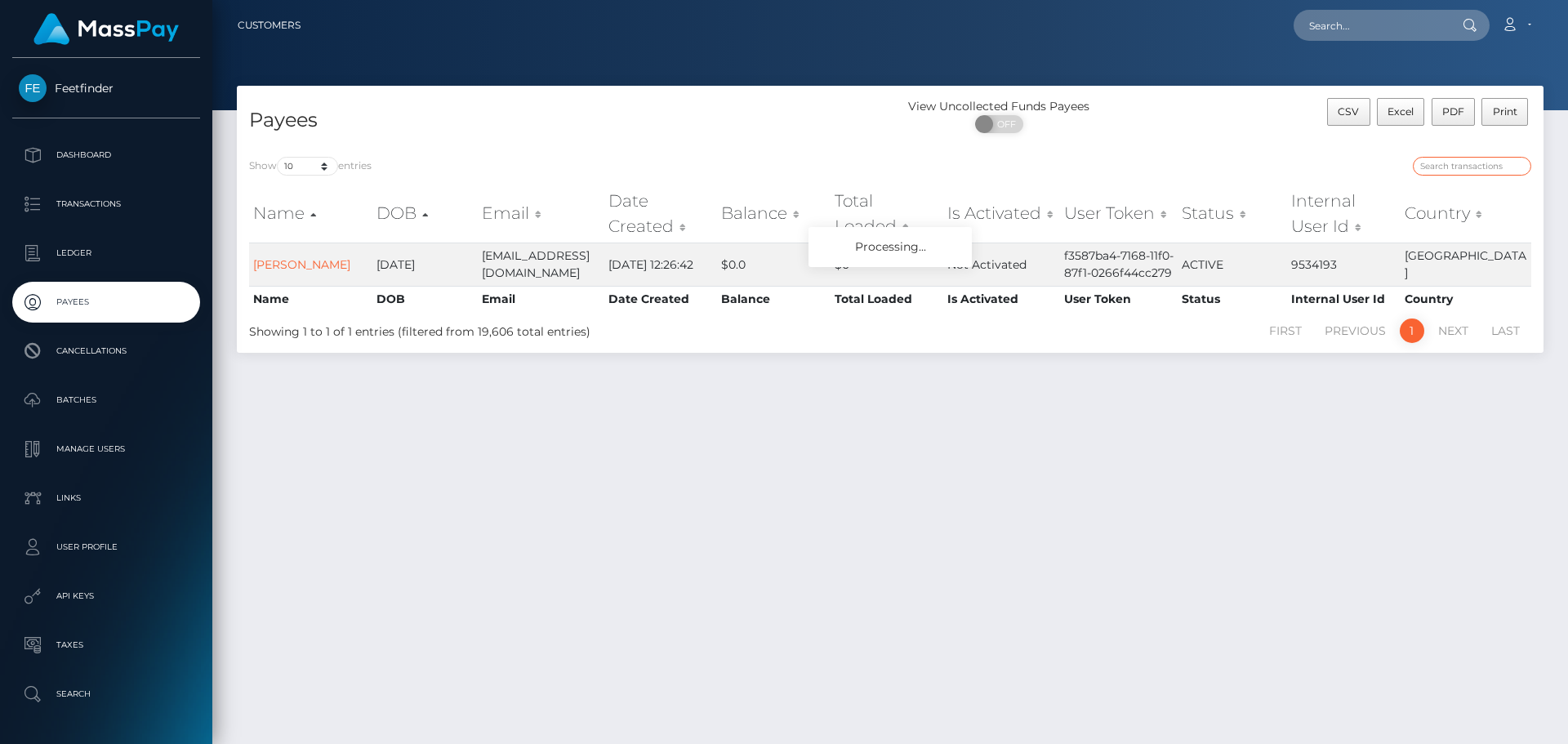
paste input "1ed70277-5fea-11f0-b1fb-02a8c2768cb9"
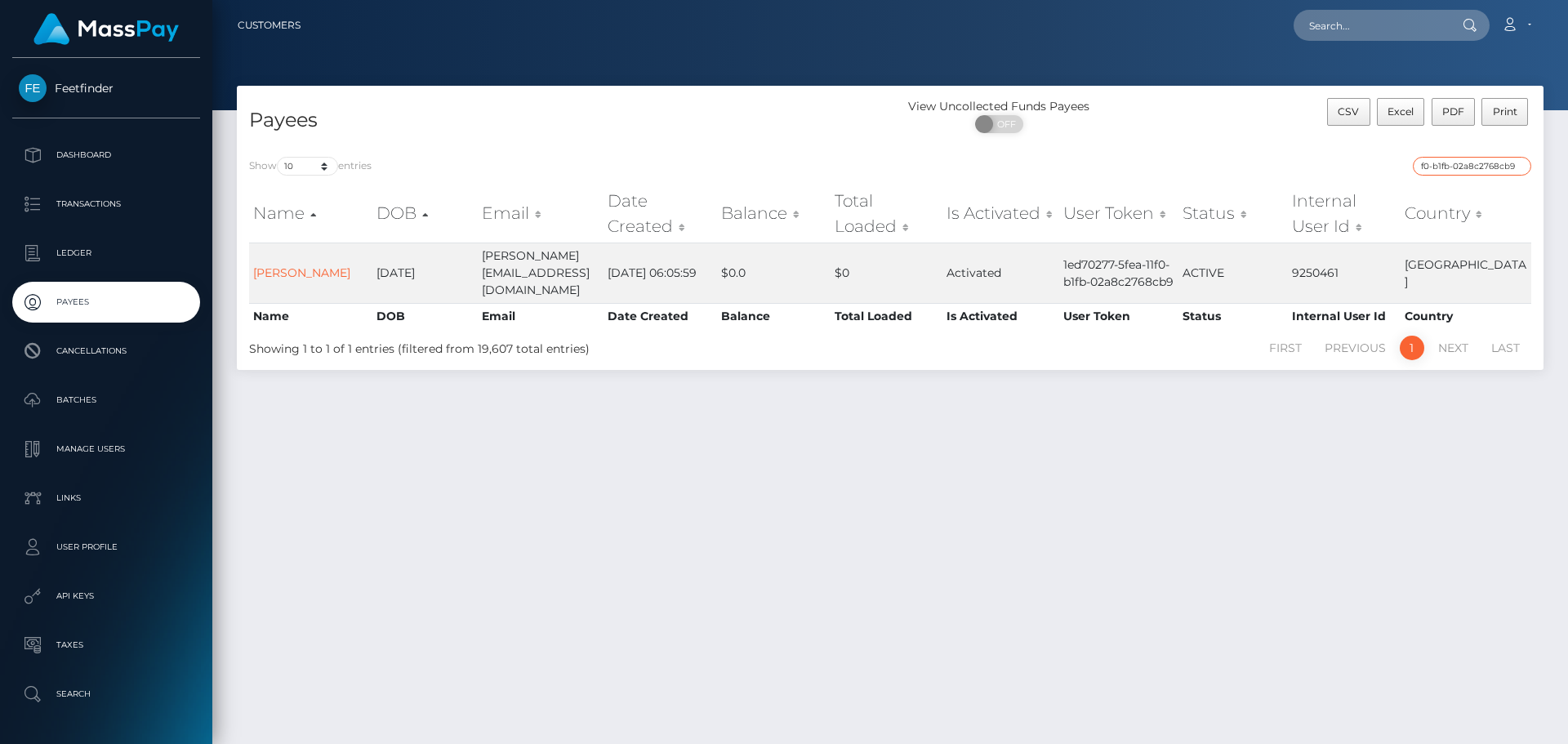
type input "1ed70277-5fea-11f0-b1fb-02a8c2768cb9"
click at [1516, 165] on input "1ed70277-5fea-11f0-b1fb-02a8c2768cb9" at bounding box center [1471, 165] width 119 height 18
click at [1497, 165] on input "search" at bounding box center [1471, 165] width 119 height 18
paste input "11434836-6e1b-11f0-87f1-0266f44cc279"
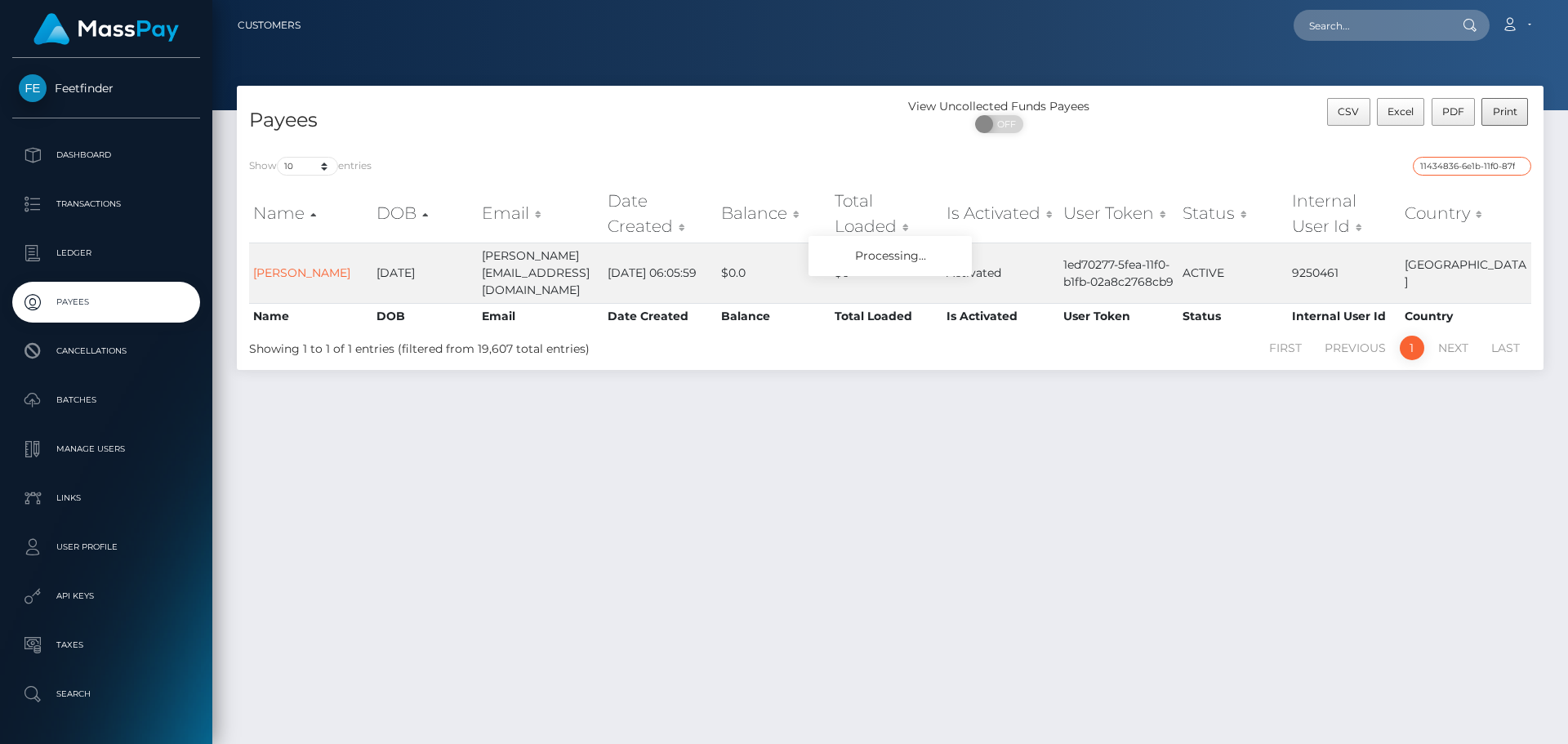
scroll to position [0, 65]
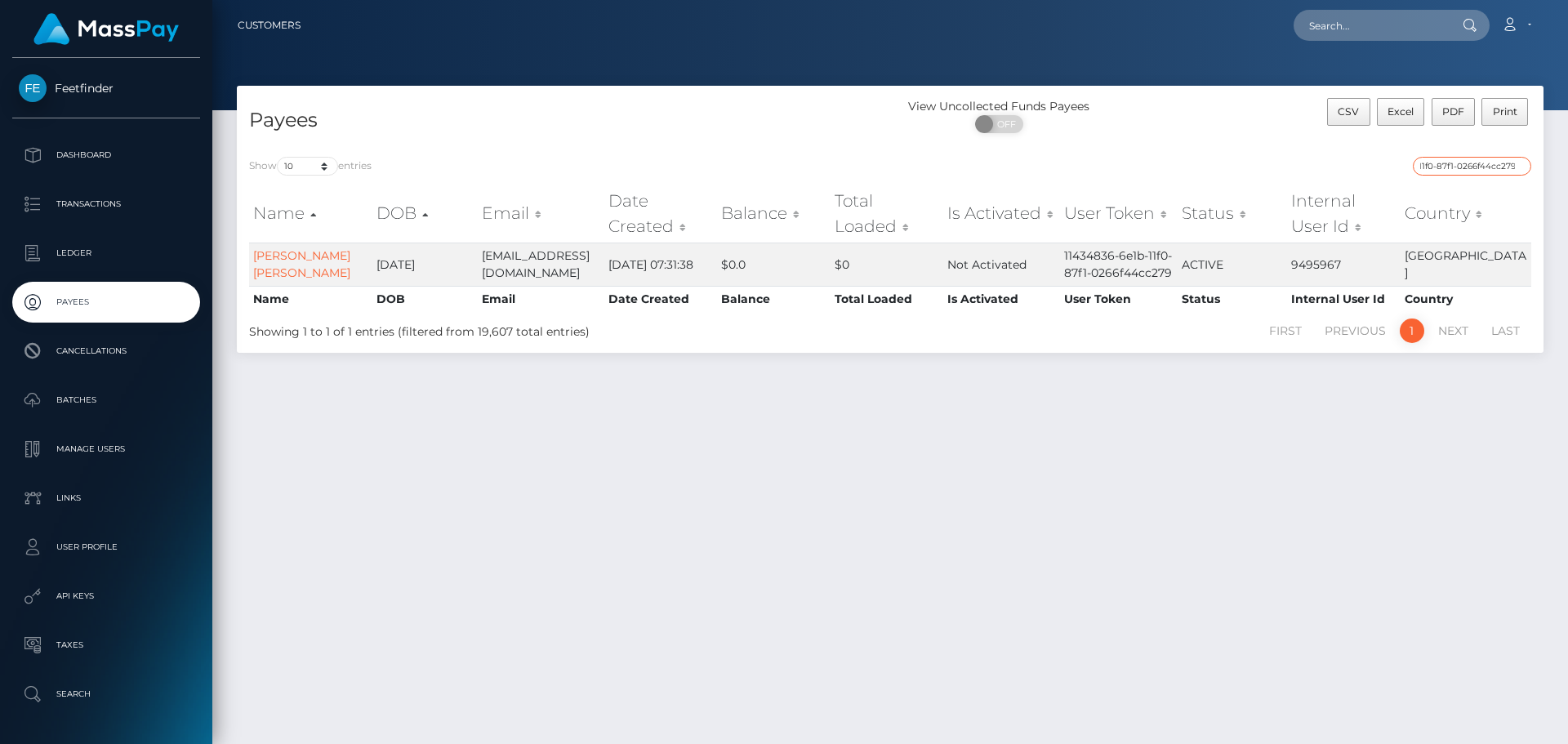
type input "11434836-6e1b-11f0-87f1-0266f44cc279"
click at [1515, 164] on input "11434836-6e1b-11f0-87f1-0266f44cc279" at bounding box center [1471, 165] width 119 height 18
click at [1515, 165] on input "search" at bounding box center [1471, 165] width 119 height 18
paste input "18a5464b-7629-11f0-9703-0266f44cc279"
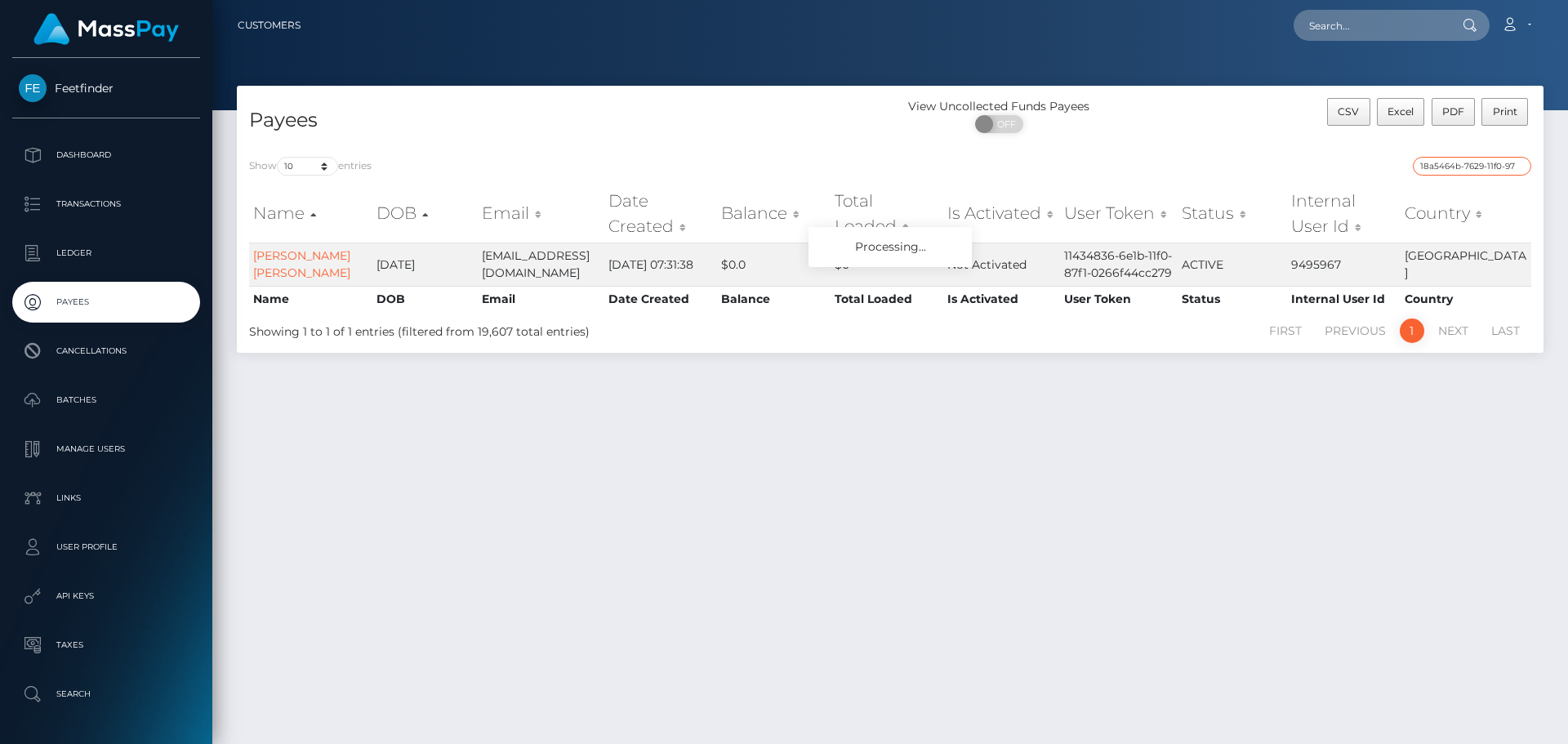
scroll to position [0, 72]
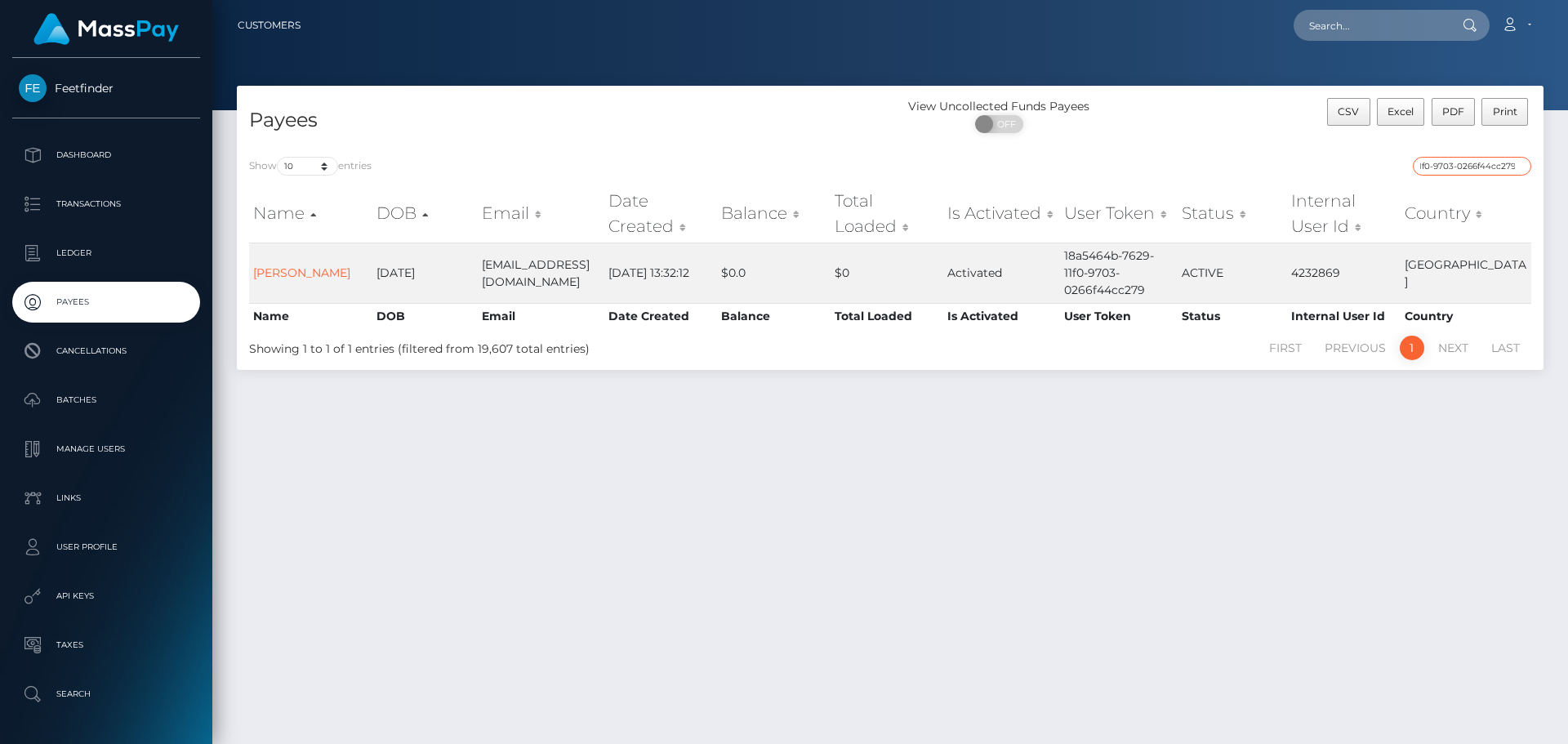
type input "18a5464b-7629-11f0-9703-0266f44cc279"
click at [1520, 165] on input "18a5464b-7629-11f0-9703-0266f44cc279" at bounding box center [1471, 165] width 119 height 18
click at [1485, 165] on input "search" at bounding box center [1471, 165] width 119 height 18
paste input "d886537d-6fe7-11f0-87f1-0266f44cc279"
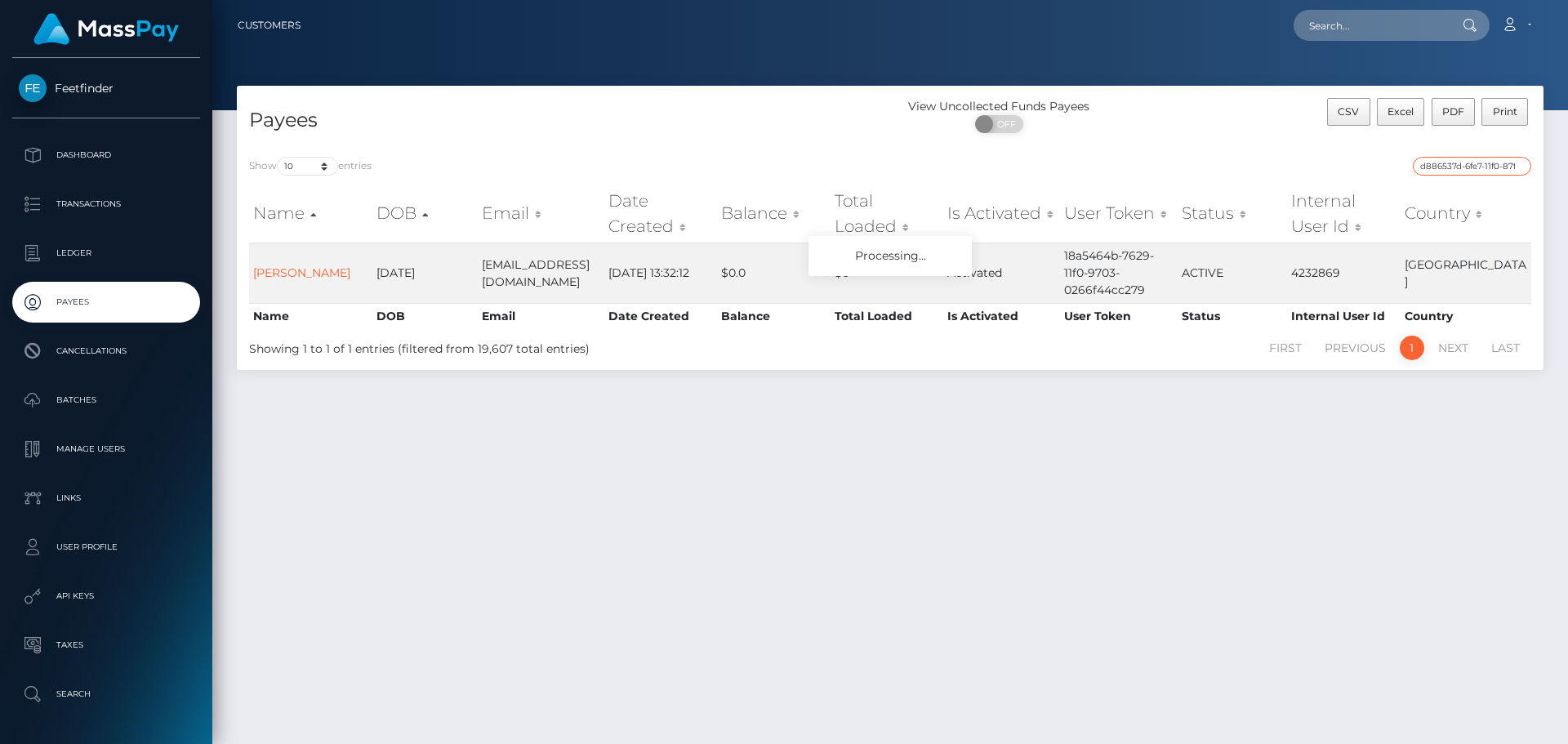
scroll to position [0, 67]
type input "d886537d-6fe7-11f0-87f1-0266f44cc279"
click at [1515, 165] on input "d886537d-6fe7-11f0-87f1-0266f44cc279" at bounding box center [1471, 165] width 119 height 18
click at [1515, 166] on input "search" at bounding box center [1471, 165] width 119 height 18
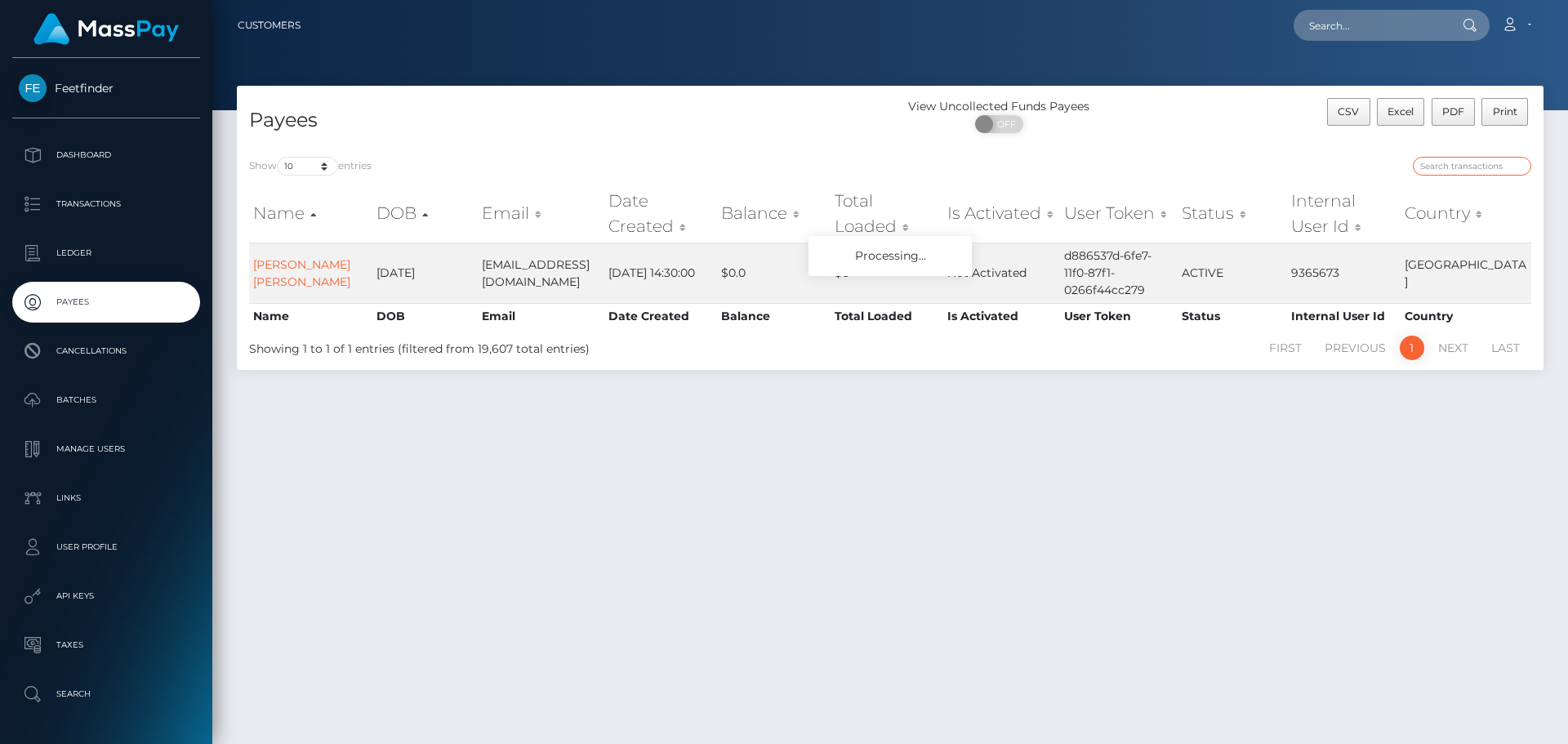
paste input "e7fe5f6d-7554-11f0-9703-0266f44cc279"
type input "e7fe5f6d-7554-11f0-9703-0266f44cc279"
click at [1514, 160] on input "e7fe5f6d-7554-11f0-9703-0266f44cc279" at bounding box center [1471, 165] width 119 height 18
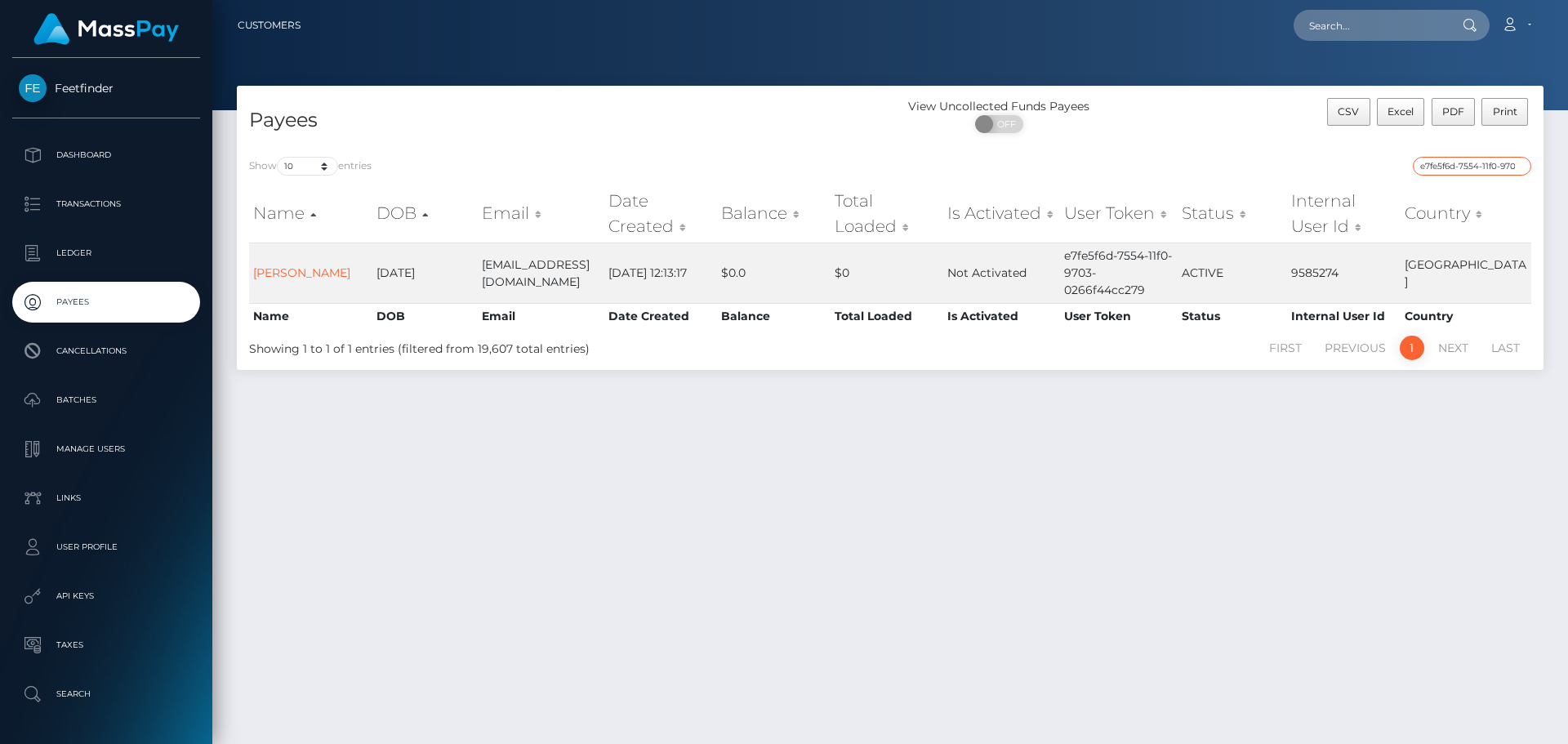
click at [1520, 164] on input "e7fe5f6d-7554-11f0-9703-0266f44cc279" at bounding box center [1471, 165] width 119 height 18
click at [1507, 167] on input "search" at bounding box center [1471, 165] width 119 height 18
paste input "a8a3ee9e-7334-11f0-87f1-0266f44cc279"
type input "a8a3ee9e-7334-11f0-87f1-0266f44cc279"
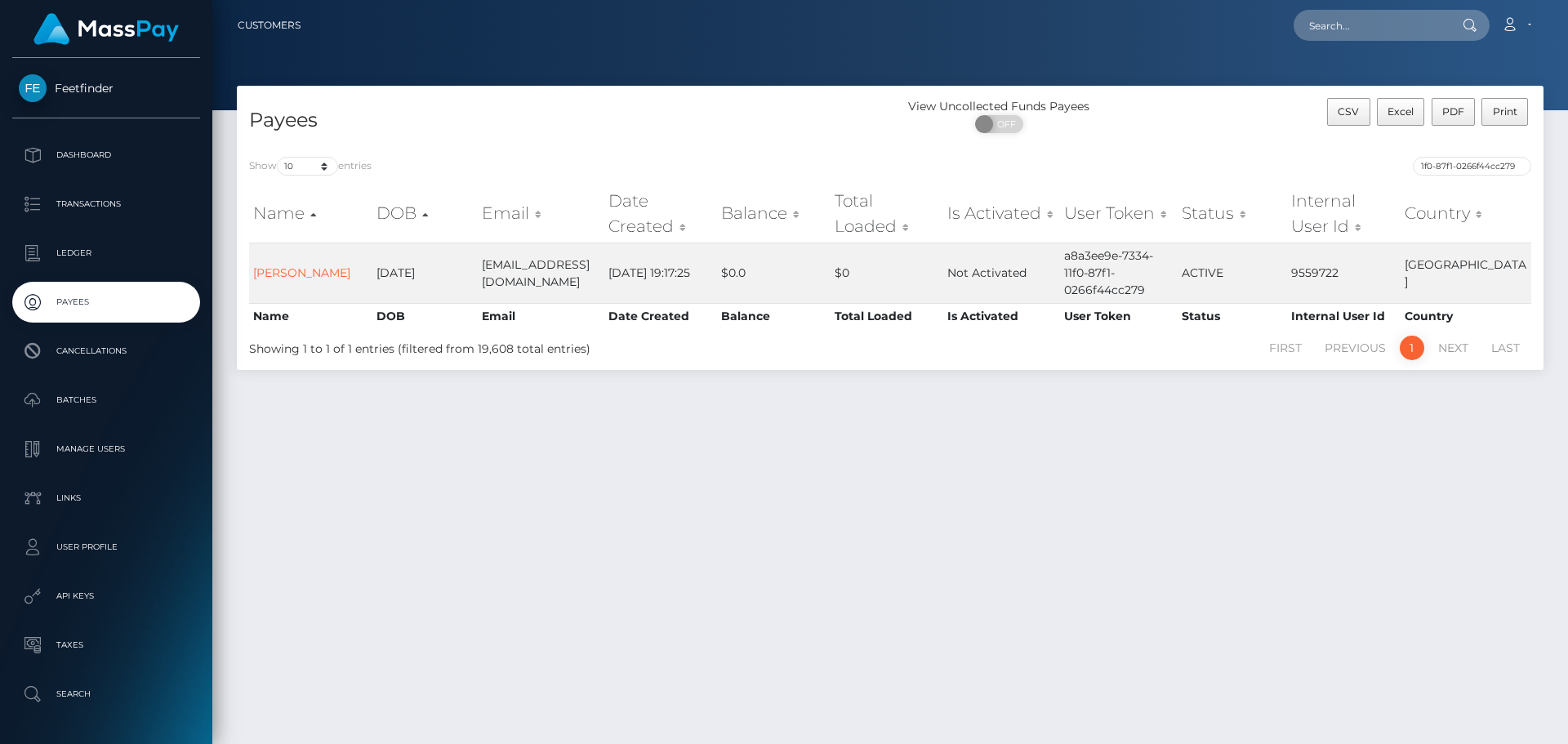
scroll to position [0, 0]
click at [1515, 165] on input "a8a3ee9e-7334-11f0-87f1-0266f44cc279" at bounding box center [1471, 165] width 119 height 18
click at [1514, 165] on input "search" at bounding box center [1471, 165] width 119 height 18
paste input "fc11a997-5cdf-11f0-b1fb-02a8c2768cb9"
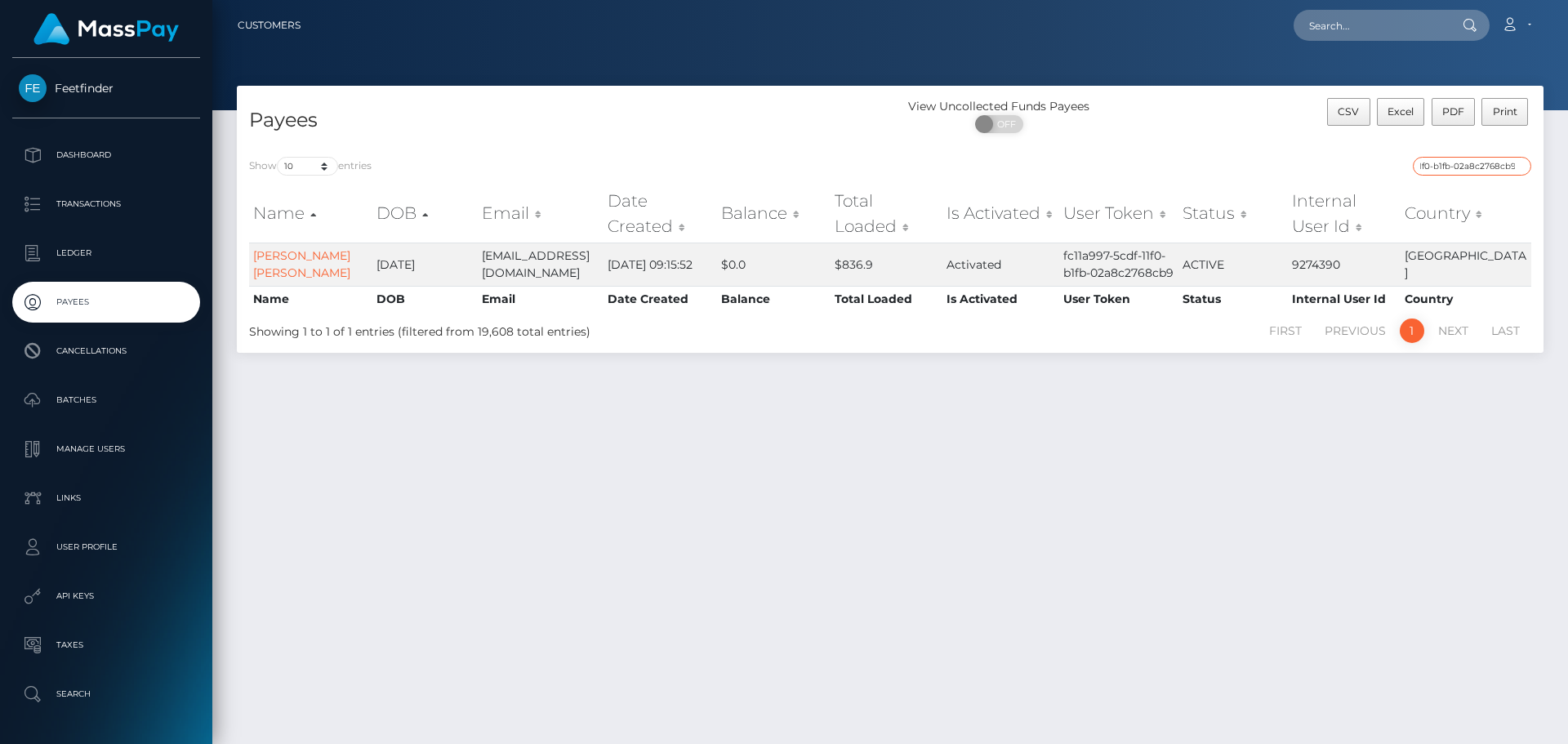
type input "fc11a997-5cdf-11f0-b1fb-02a8c2768cb9"
